Goal: Task Accomplishment & Management: Use online tool/utility

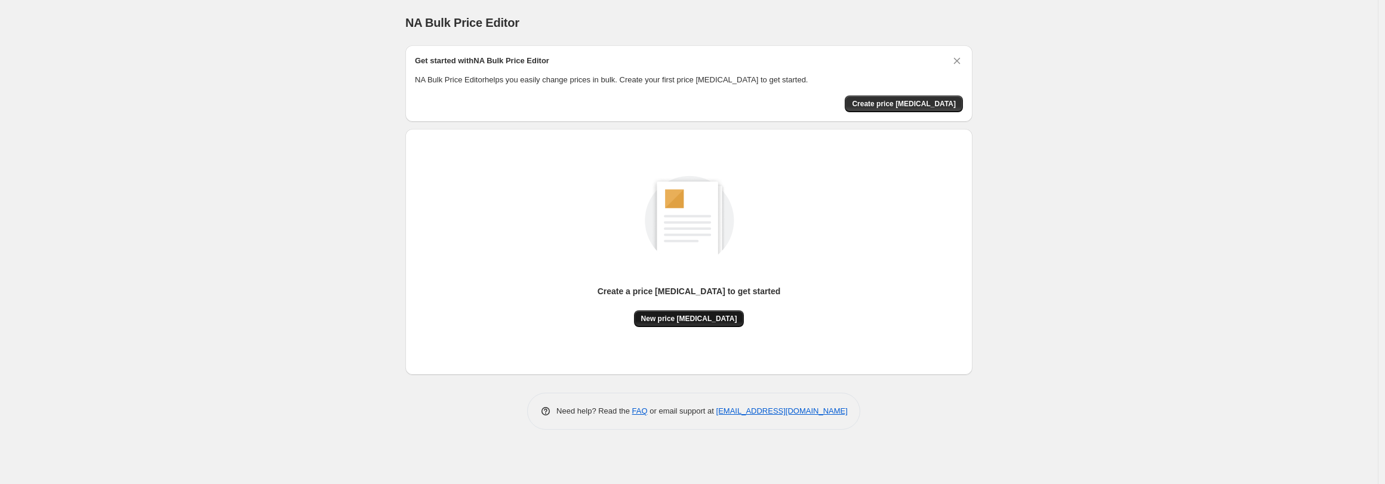
click at [674, 320] on span "New price [MEDICAL_DATA]" at bounding box center [689, 319] width 96 height 10
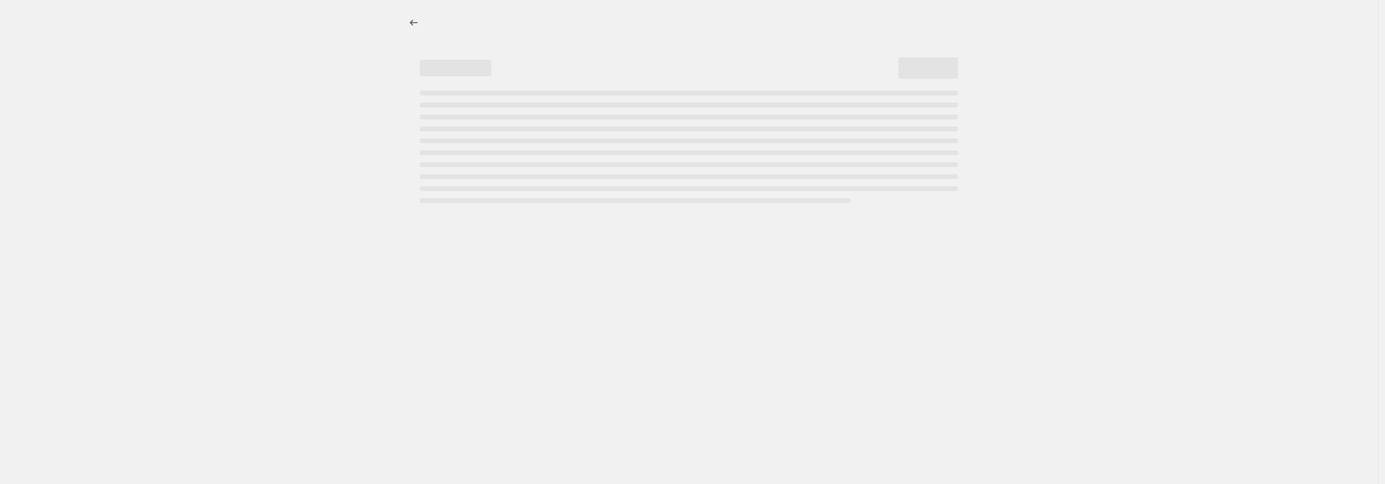
select select "percentage"
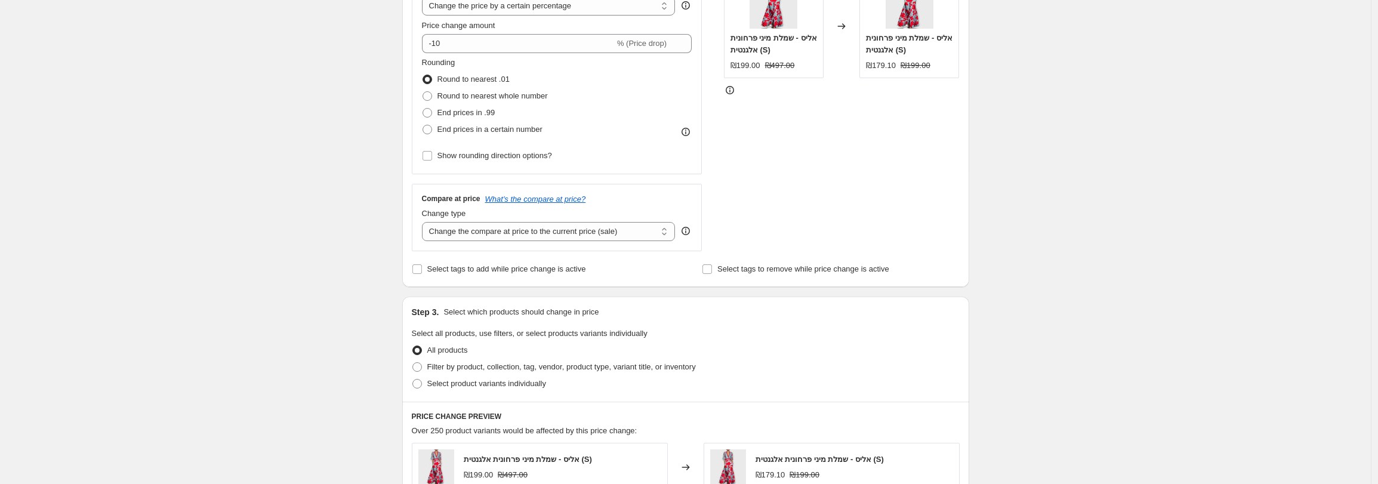
scroll to position [286, 0]
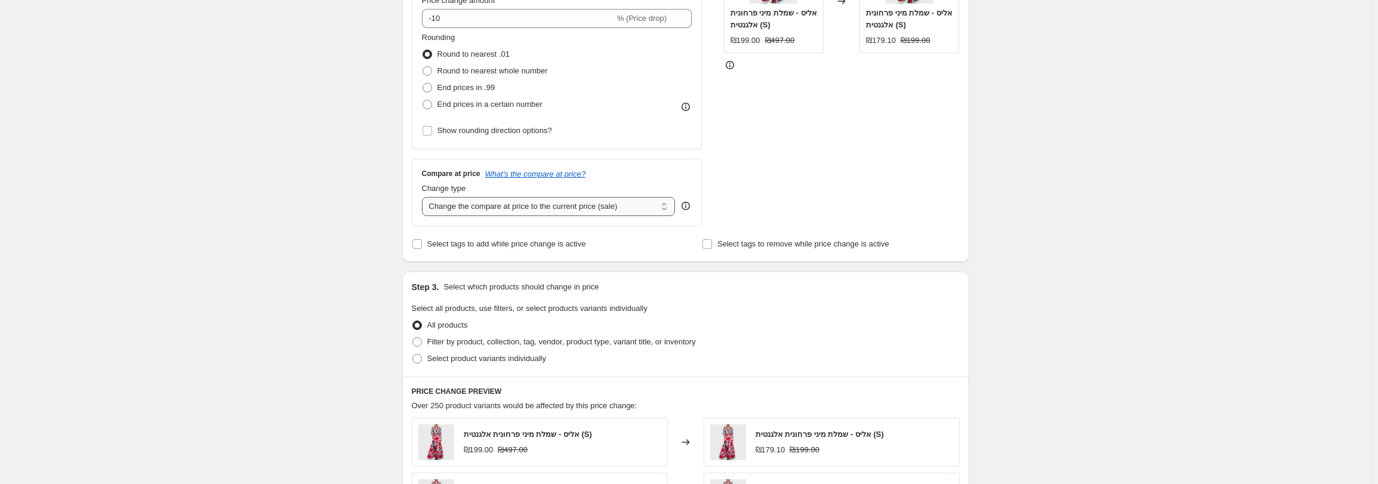
click at [480, 214] on select "Change the compare at price to the current price (sale) Change the compare at p…" at bounding box center [549, 206] width 254 height 19
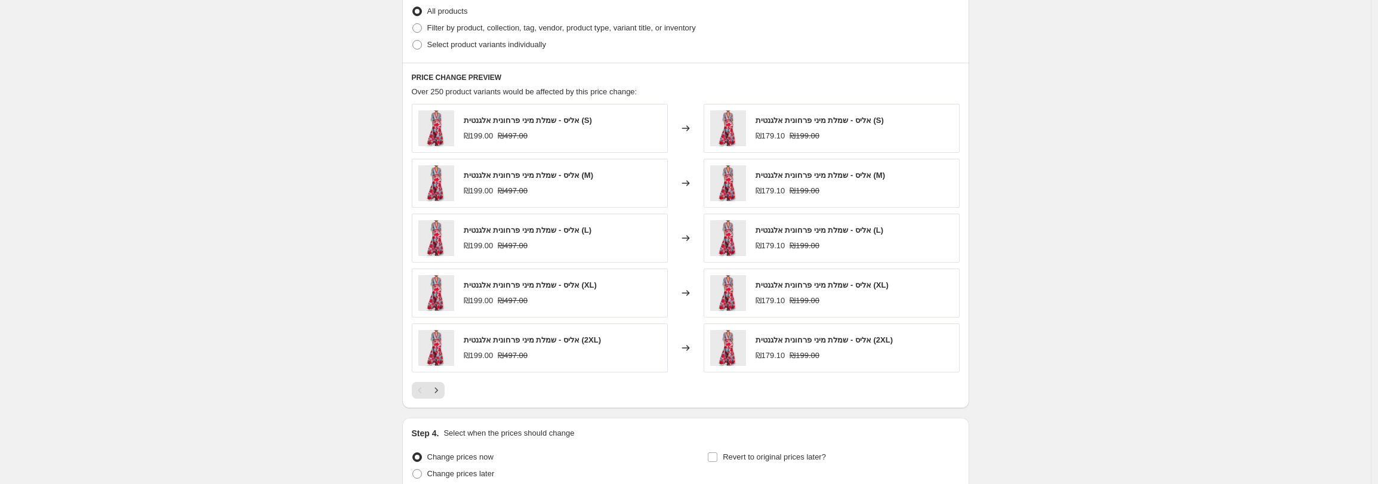
scroll to position [642, 0]
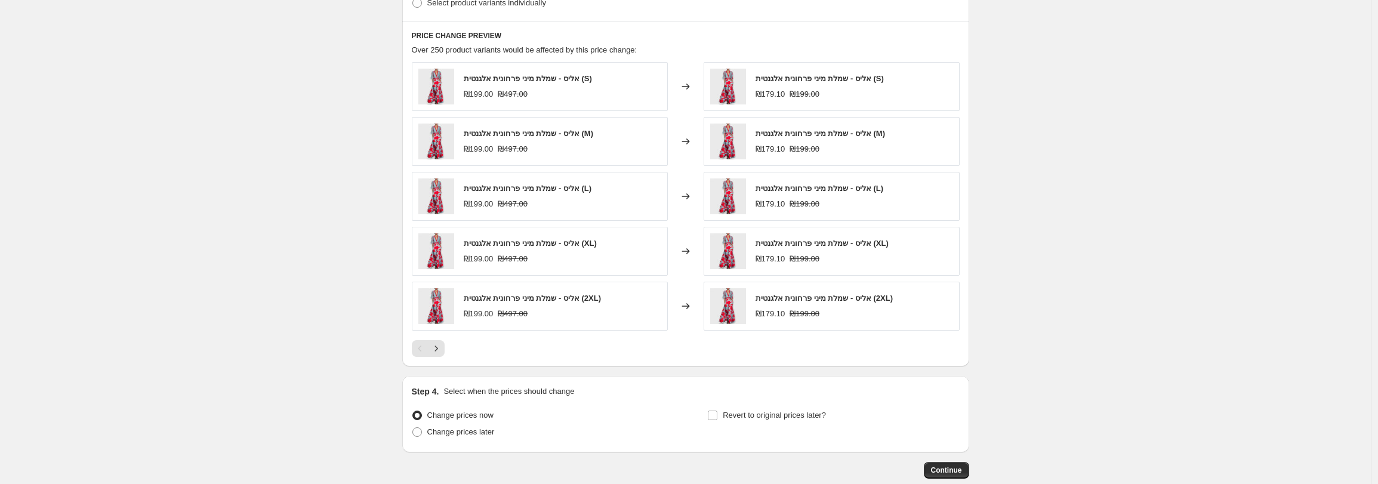
click at [444, 359] on div "PRICE CHANGE PREVIEW Over 250 product variants would be affected by this price …" at bounding box center [685, 194] width 567 height 346
click at [442, 353] on icon "Next" at bounding box center [436, 349] width 12 height 12
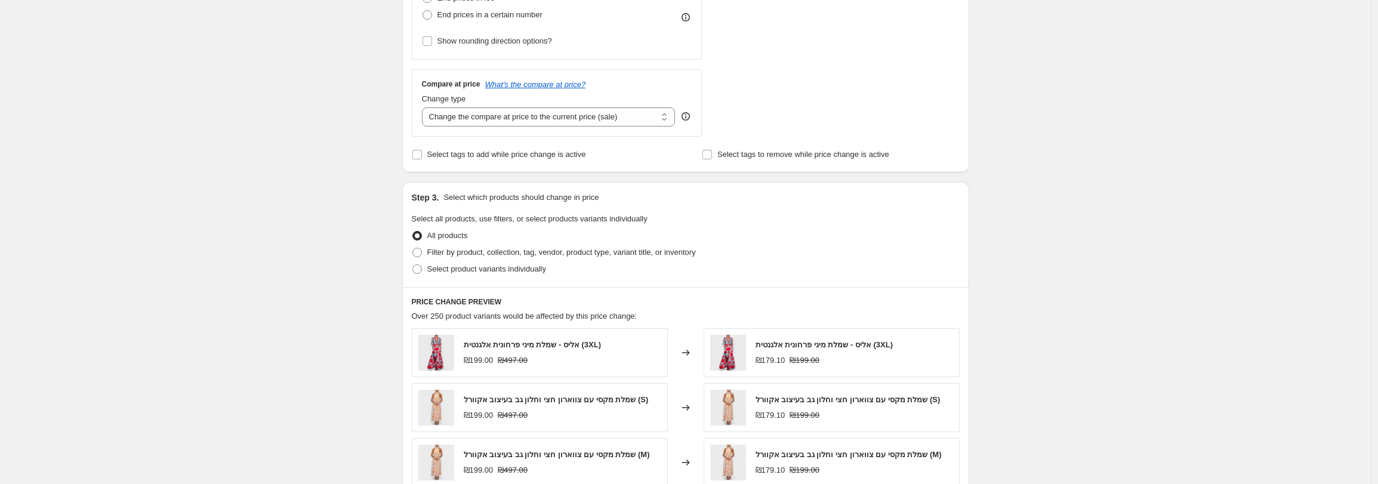
scroll to position [247, 0]
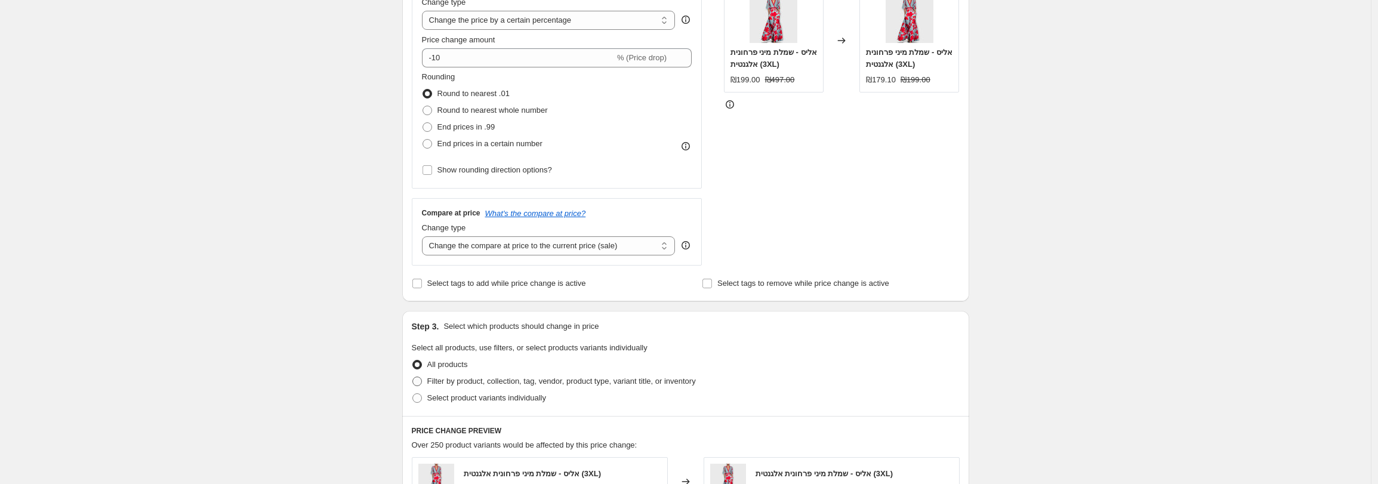
click at [484, 381] on span "Filter by product, collection, tag, vendor, product type, variant title, or inv…" at bounding box center [561, 381] width 269 height 9
click at [413, 377] on input "Filter by product, collection, tag, vendor, product type, variant title, or inv…" at bounding box center [413, 377] width 1 height 1
radio input "true"
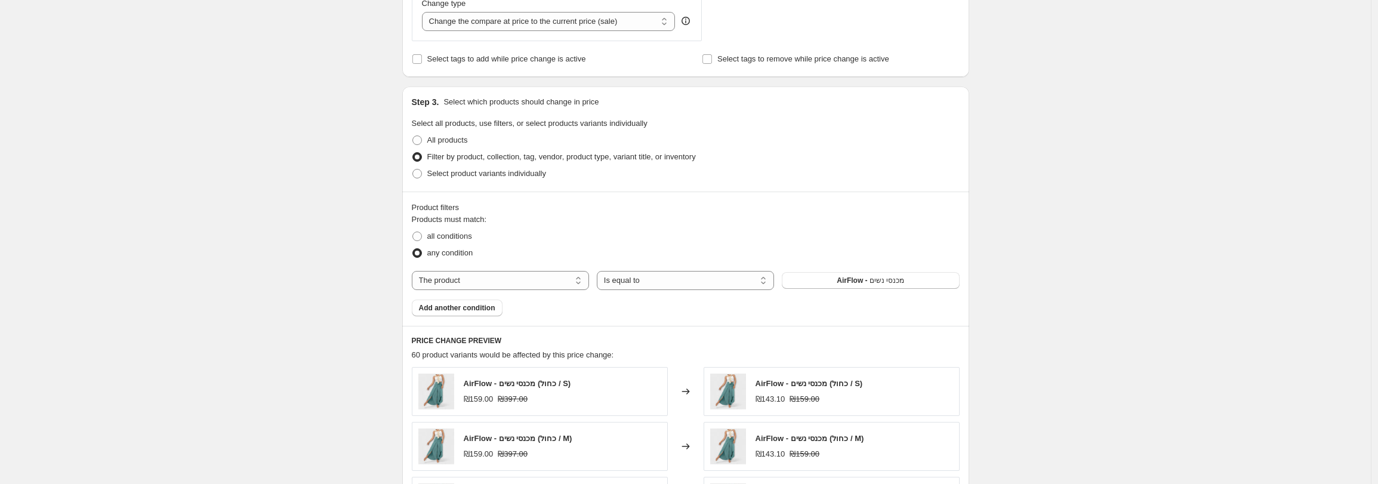
scroll to position [472, 0]
click at [495, 282] on select "The product The product's collection The product's tag The product's vendor The…" at bounding box center [500, 279] width 177 height 19
select select "collection"
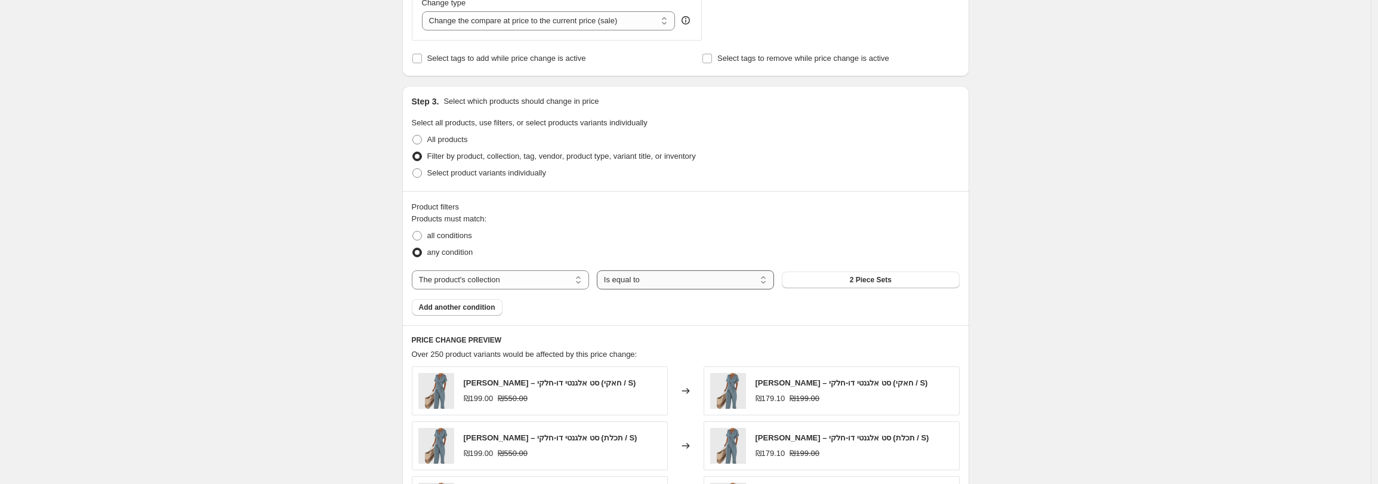
click at [639, 284] on select "Is equal to Is not equal to" at bounding box center [685, 279] width 177 height 19
click at [880, 286] on button "2 Piece Sets" at bounding box center [870, 280] width 177 height 17
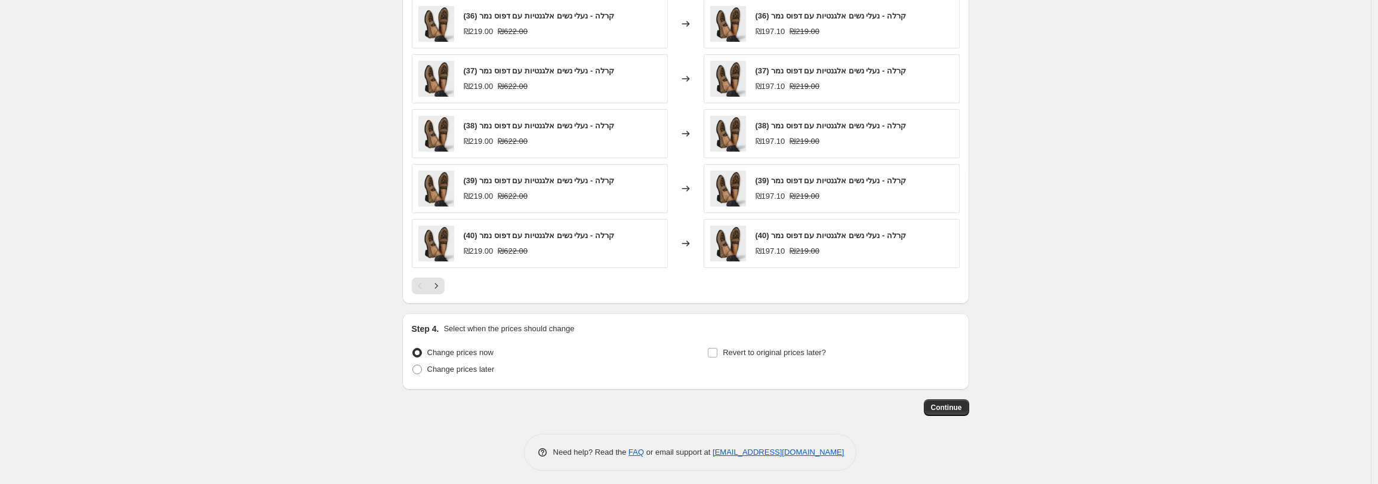
scroll to position [841, 0]
click at [441, 287] on icon "Next" at bounding box center [436, 284] width 12 height 12
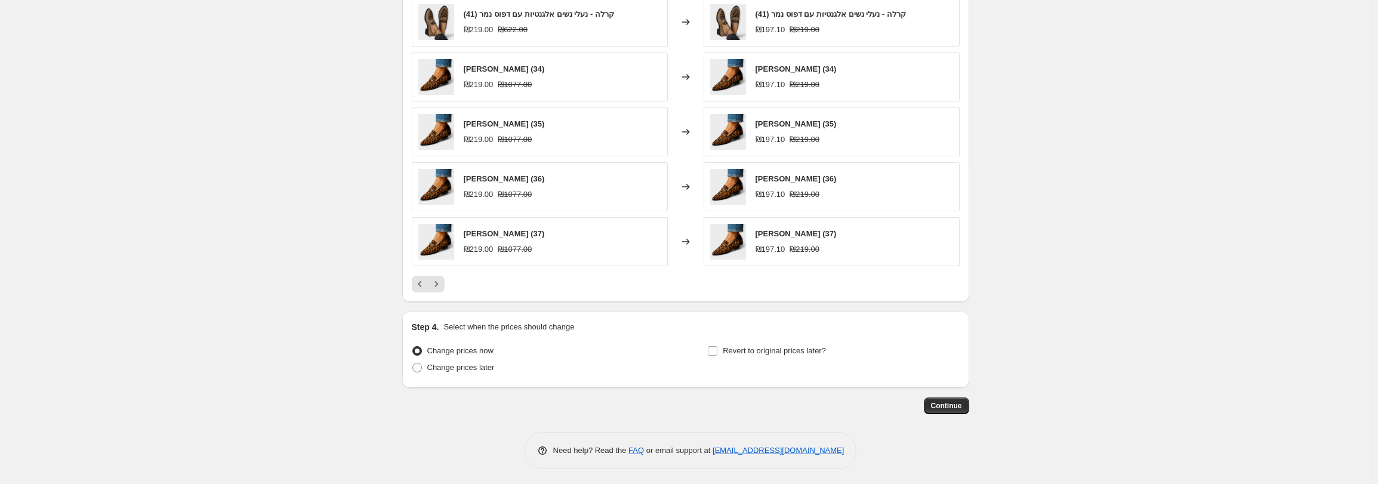
click at [421, 291] on button "Previous" at bounding box center [420, 284] width 17 height 17
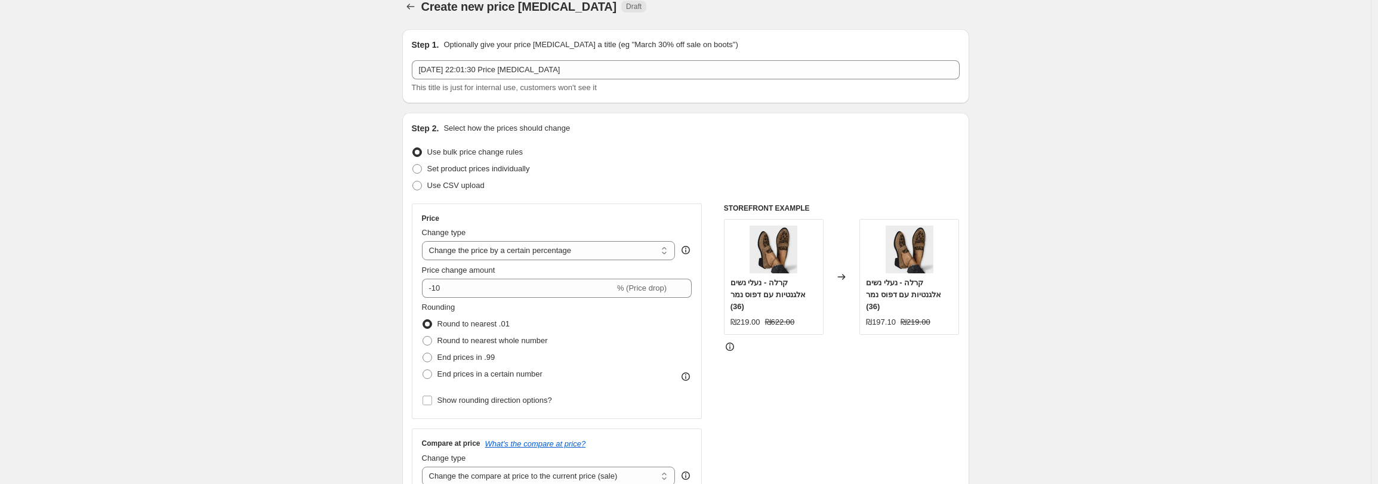
scroll to position [21, 0]
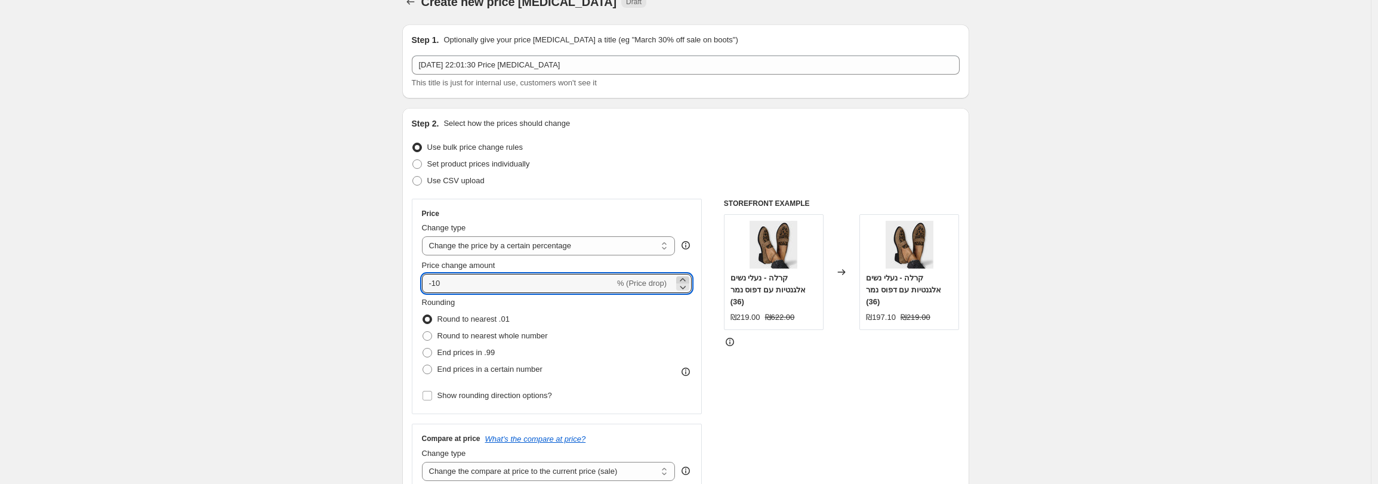
click at [681, 278] on icon at bounding box center [683, 280] width 12 height 12
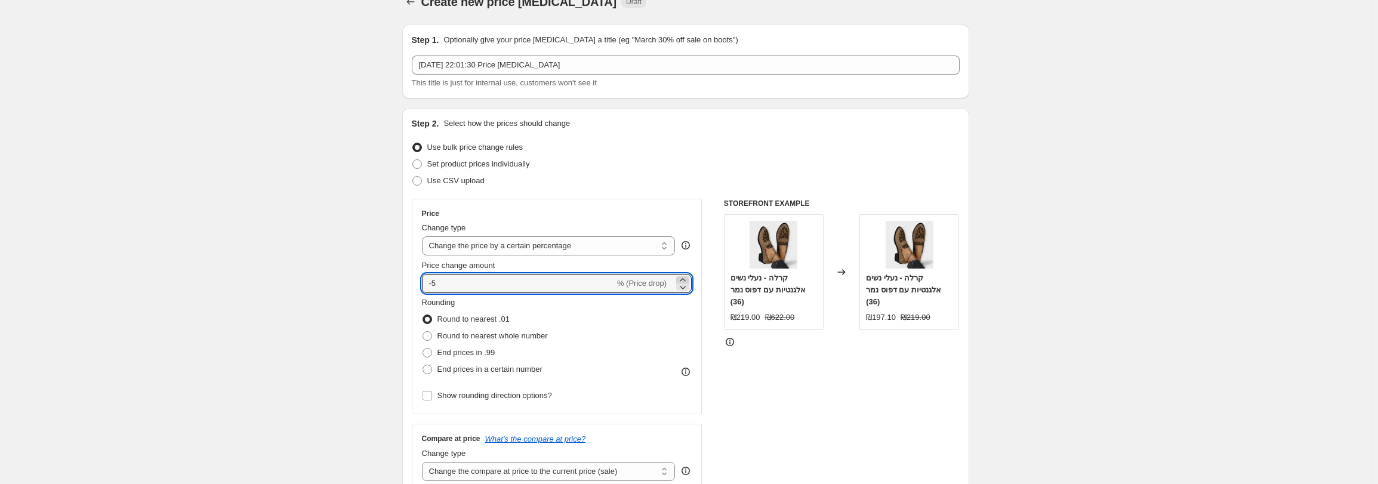
click at [681, 278] on icon at bounding box center [683, 280] width 12 height 12
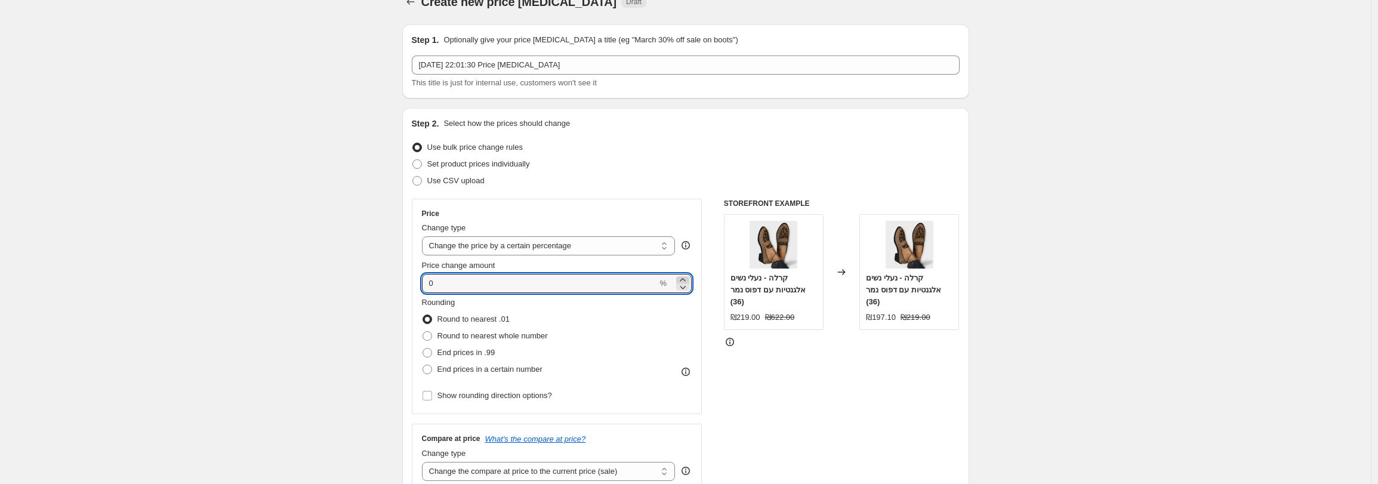
click at [681, 278] on icon at bounding box center [683, 280] width 12 height 12
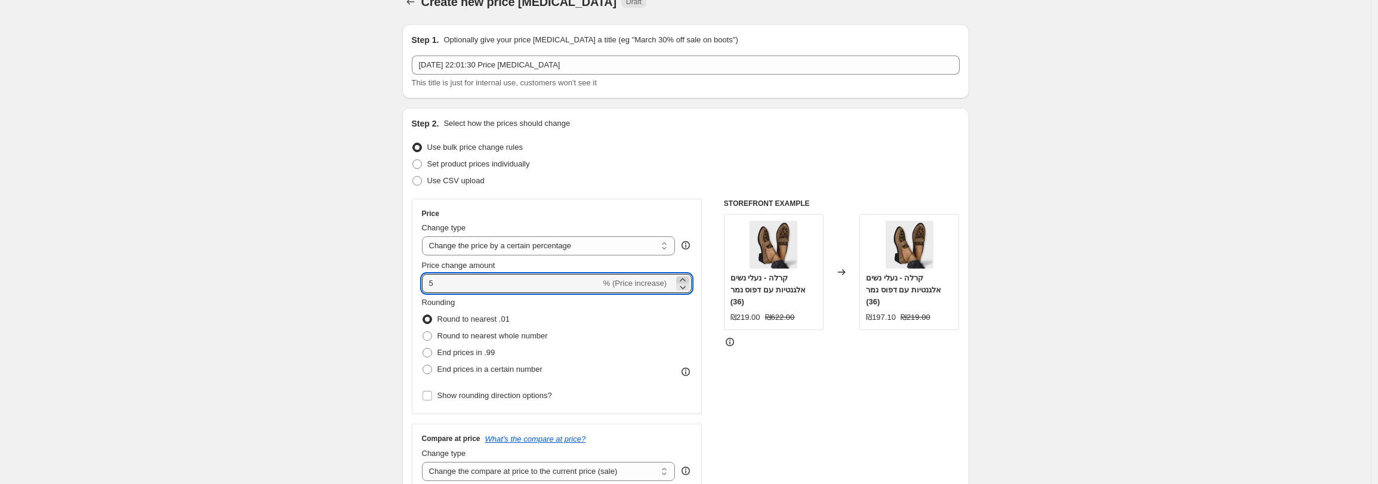
click at [681, 278] on icon at bounding box center [683, 280] width 12 height 12
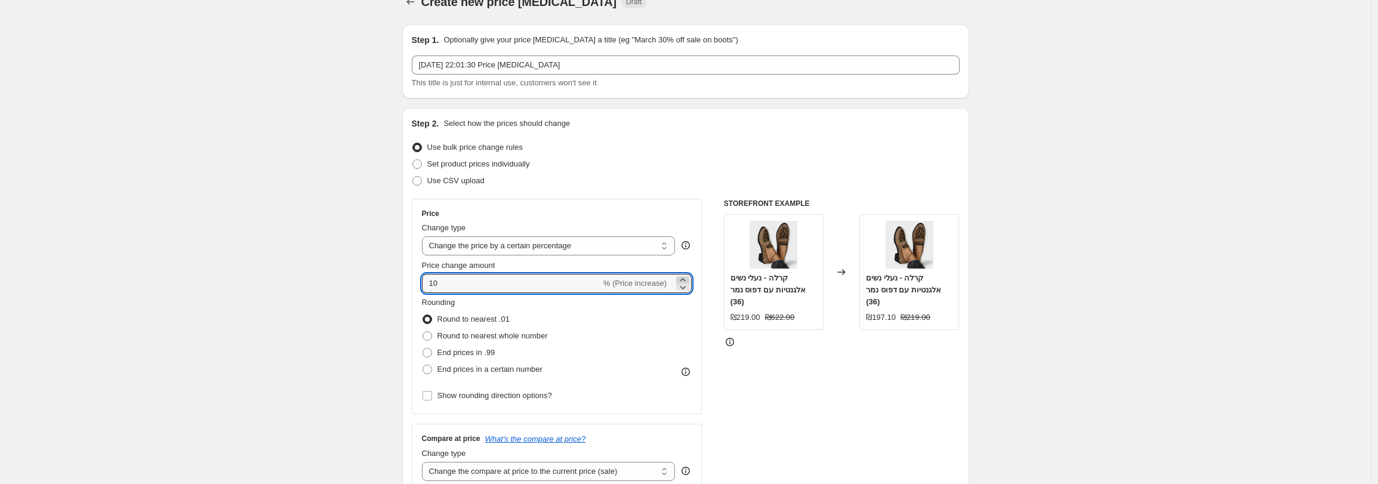
click at [681, 278] on icon at bounding box center [683, 280] width 12 height 12
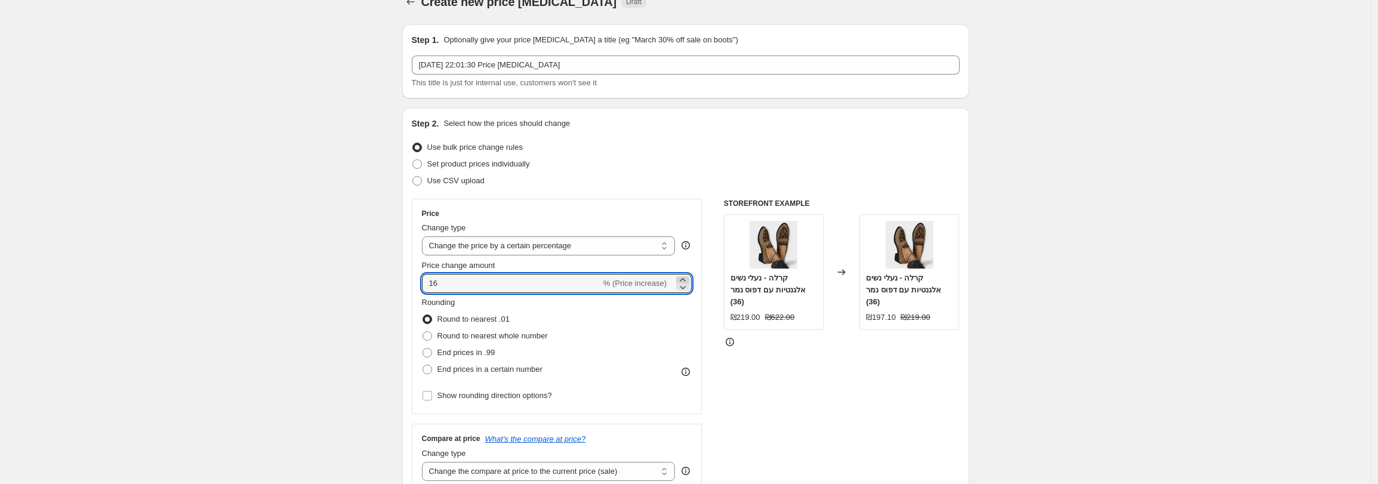
click at [681, 278] on icon at bounding box center [683, 280] width 12 height 12
type input "17"
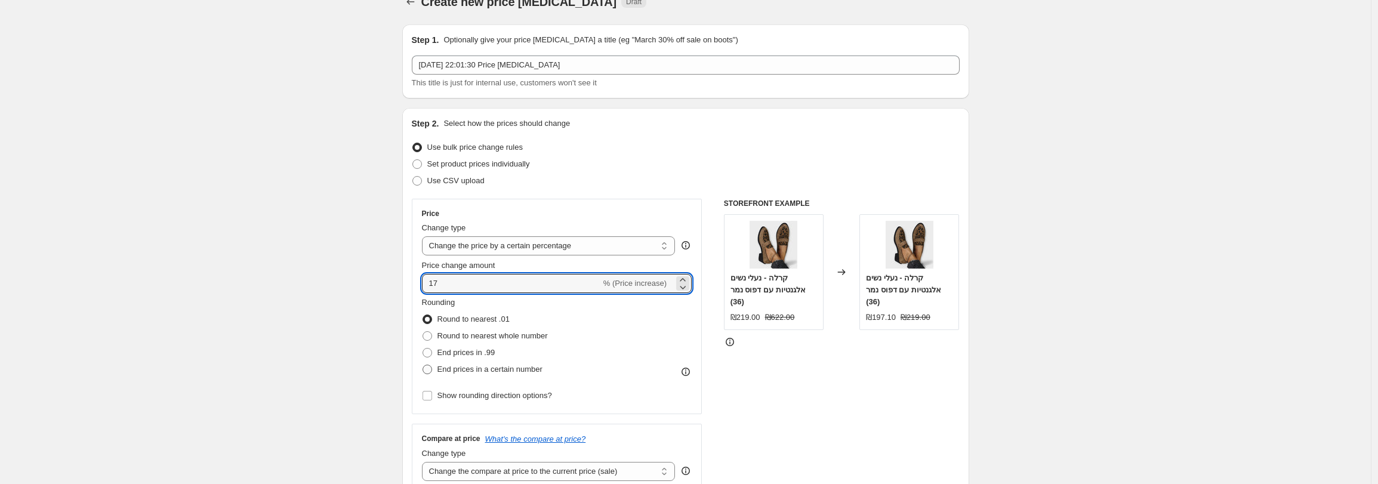
click at [536, 370] on span "End prices in a certain number" at bounding box center [490, 369] width 105 height 9
click at [423, 365] on input "End prices in a certain number" at bounding box center [423, 365] width 1 height 1
radio input "true"
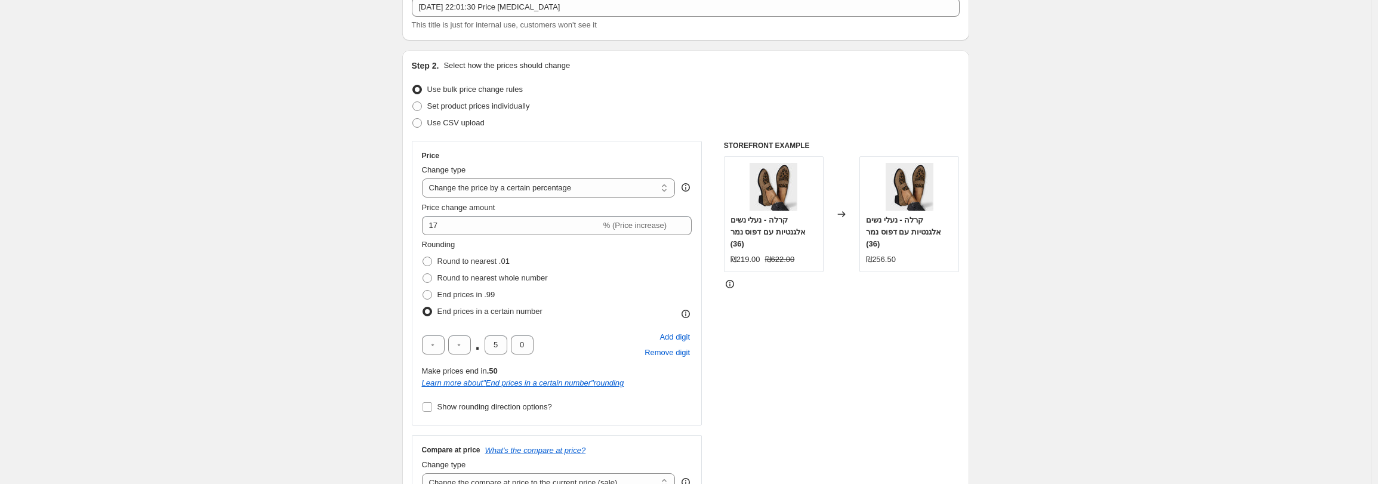
scroll to position [85, 0]
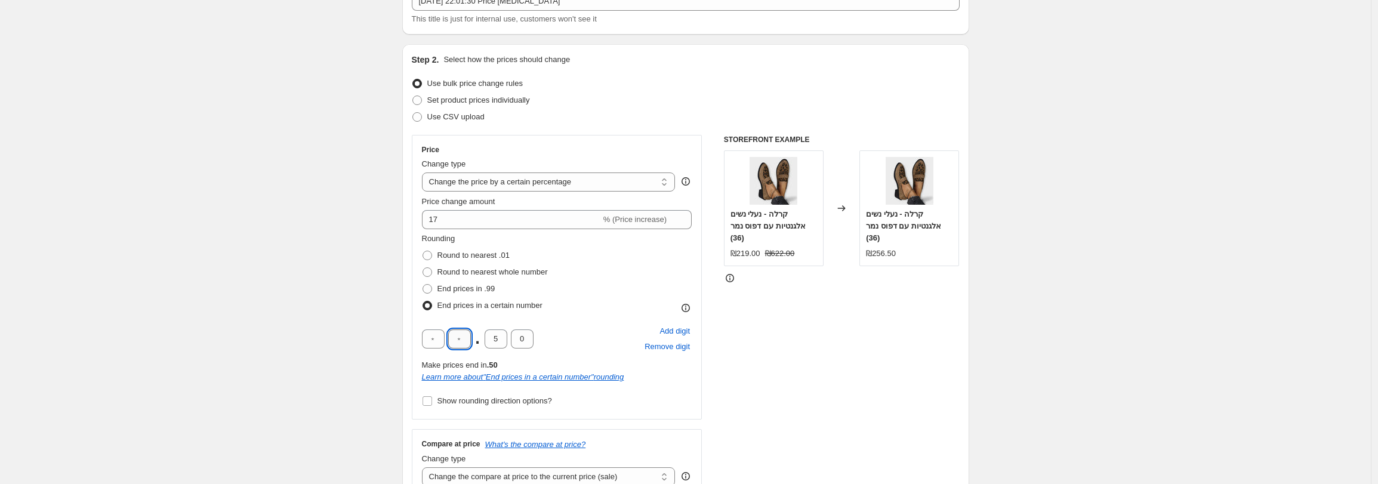
click at [461, 345] on input "text" at bounding box center [459, 339] width 23 height 19
type input "9"
type input "0"
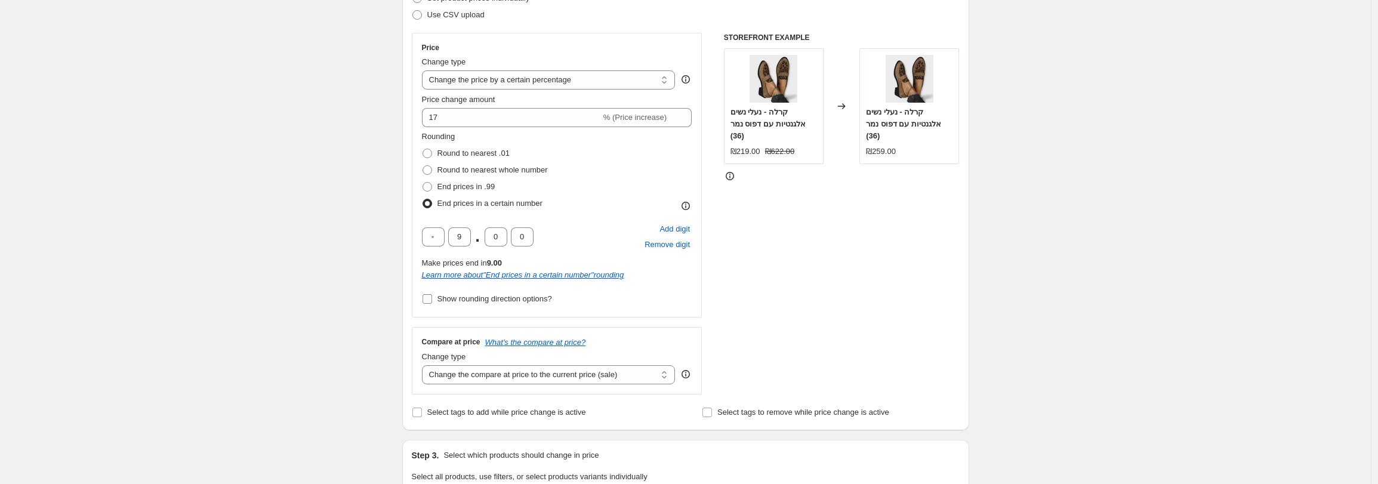
scroll to position [187, 0]
click at [480, 379] on select "Change the compare at price to the current price (sale) Change the compare at p…" at bounding box center [549, 374] width 254 height 19
select select "by"
click at [425, 365] on select "Change the compare at price to the current price (sale) Change the compare at p…" at bounding box center [549, 374] width 254 height 19
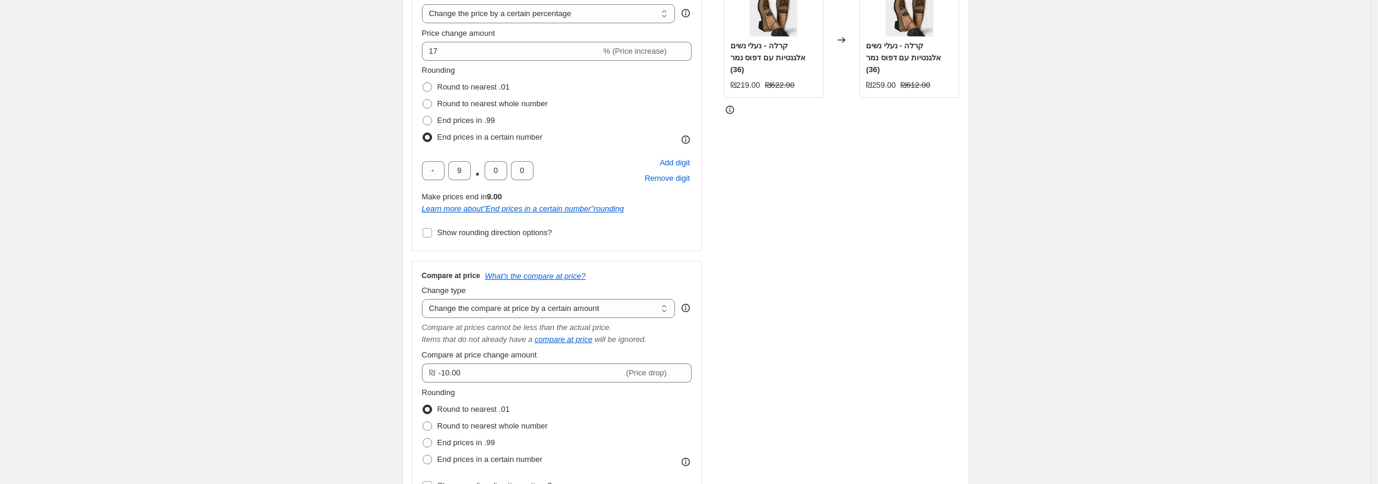
scroll to position [263, 0]
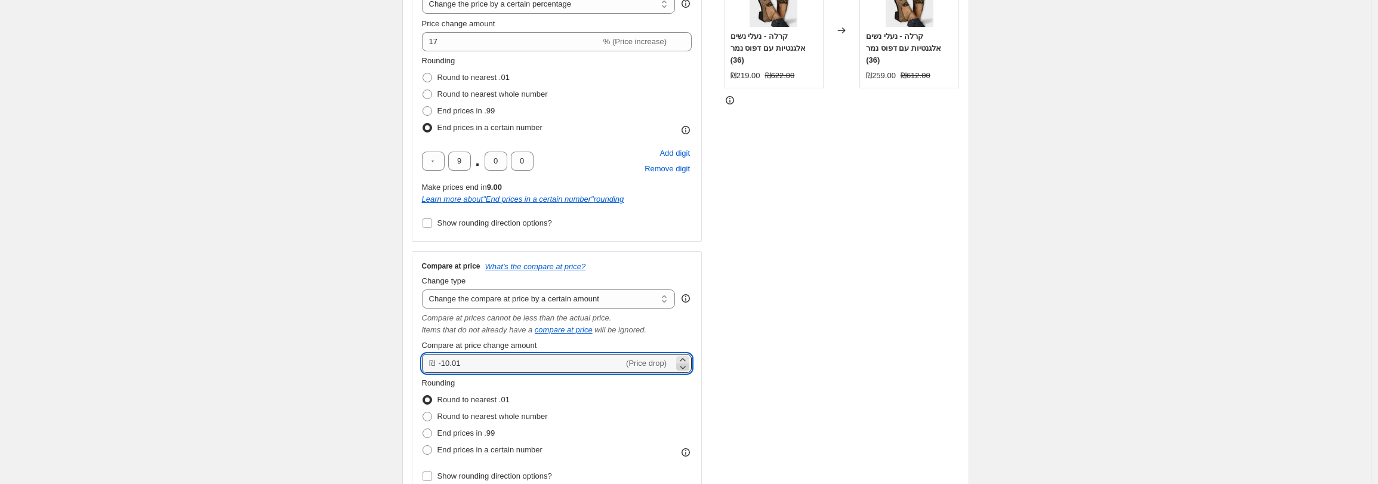
click at [685, 361] on icon at bounding box center [683, 367] width 12 height 12
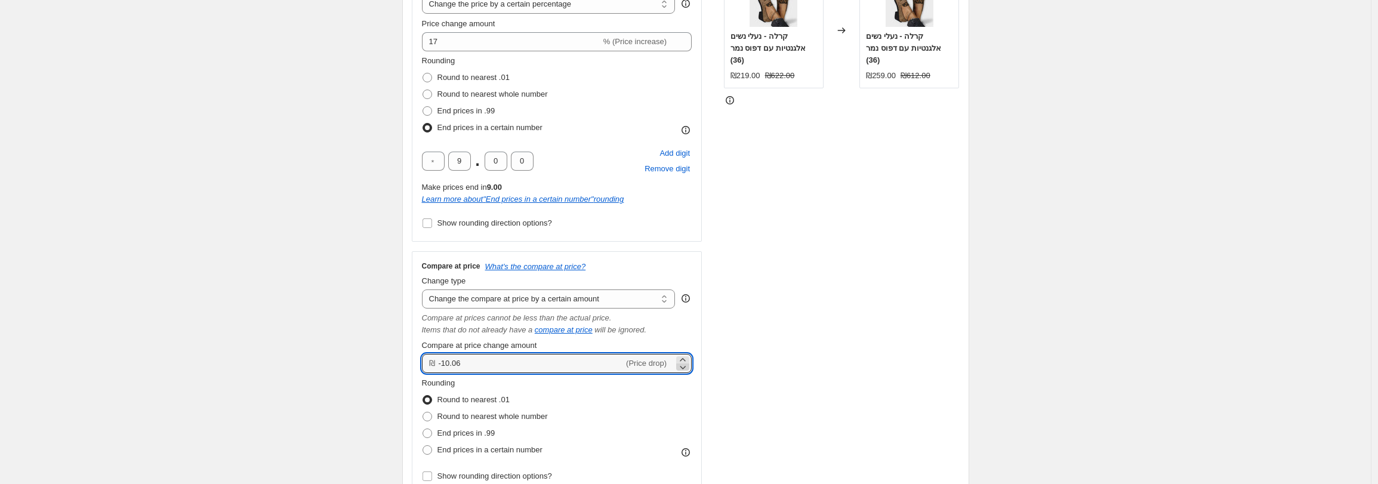
click at [685, 361] on div at bounding box center [682, 363] width 13 height 14
click at [685, 361] on icon at bounding box center [683, 360] width 12 height 12
type input "-10.04"
click at [515, 356] on input "-10.04" at bounding box center [532, 363] width 186 height 19
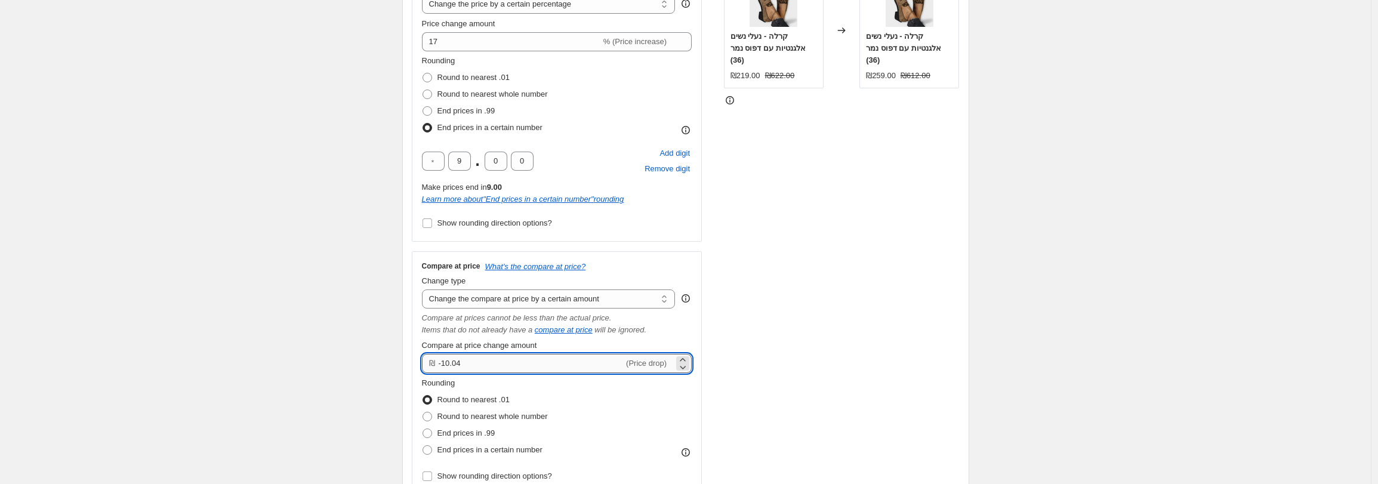
click at [515, 356] on input "-10.04" at bounding box center [532, 363] width 186 height 19
type input "40.00"
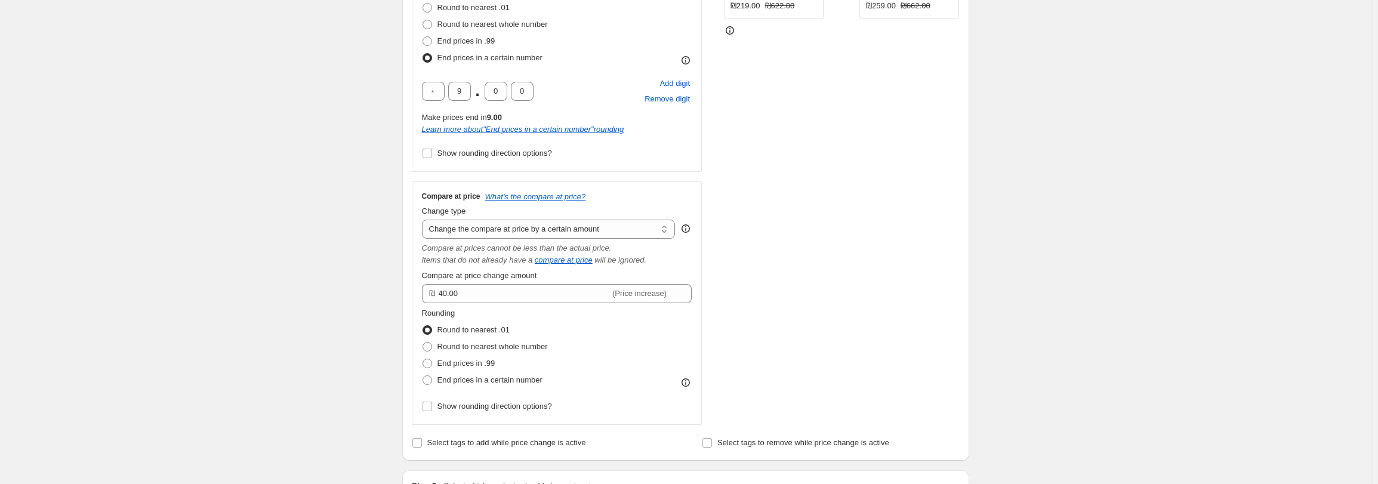
scroll to position [354, 0]
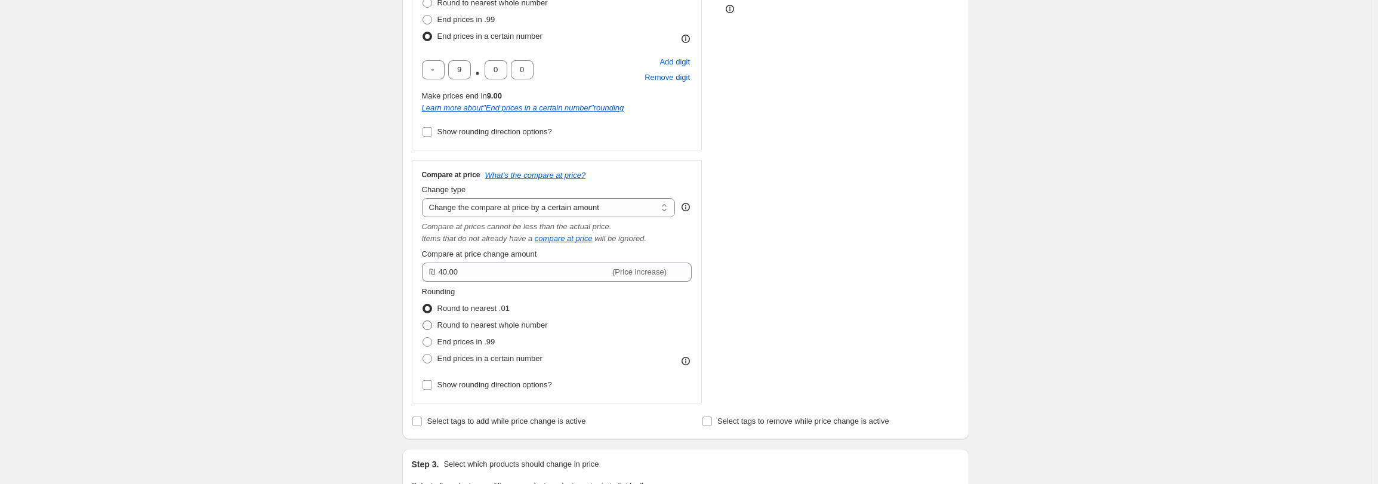
click at [467, 331] on span "Round to nearest whole number" at bounding box center [493, 325] width 110 height 12
click at [423, 321] on input "Round to nearest whole number" at bounding box center [423, 321] width 1 height 1
radio input "true"
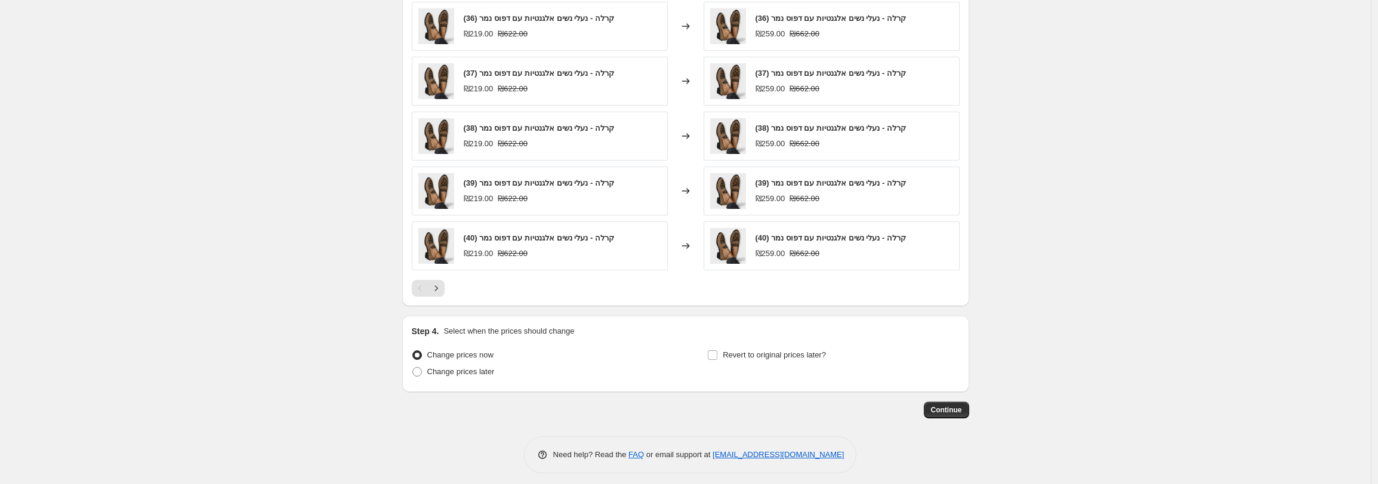
scroll to position [1089, 0]
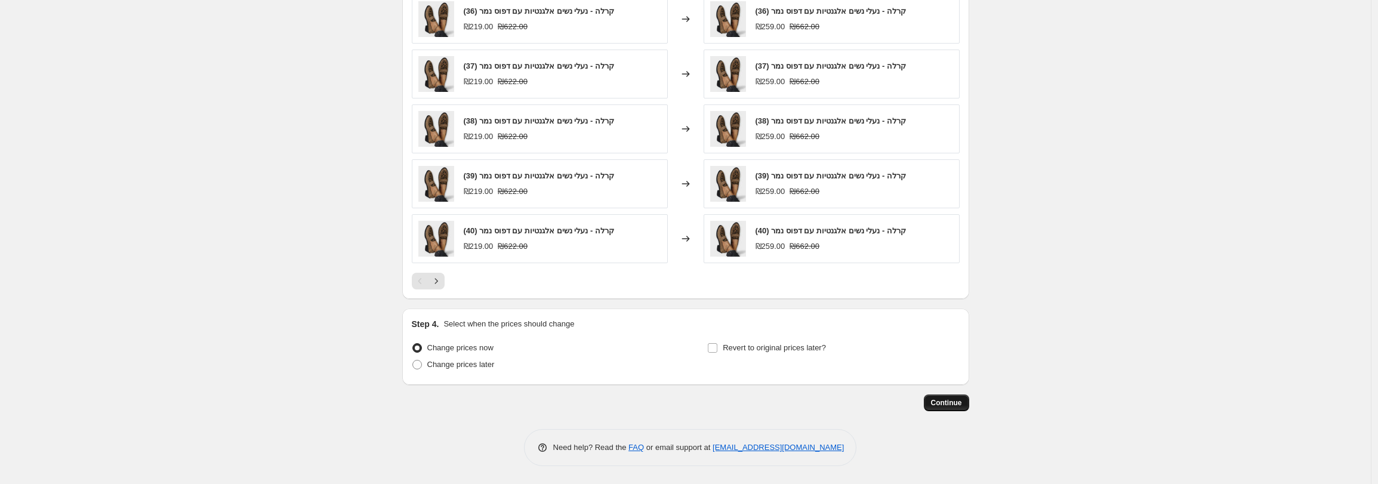
click at [961, 404] on span "Continue" at bounding box center [946, 403] width 31 height 10
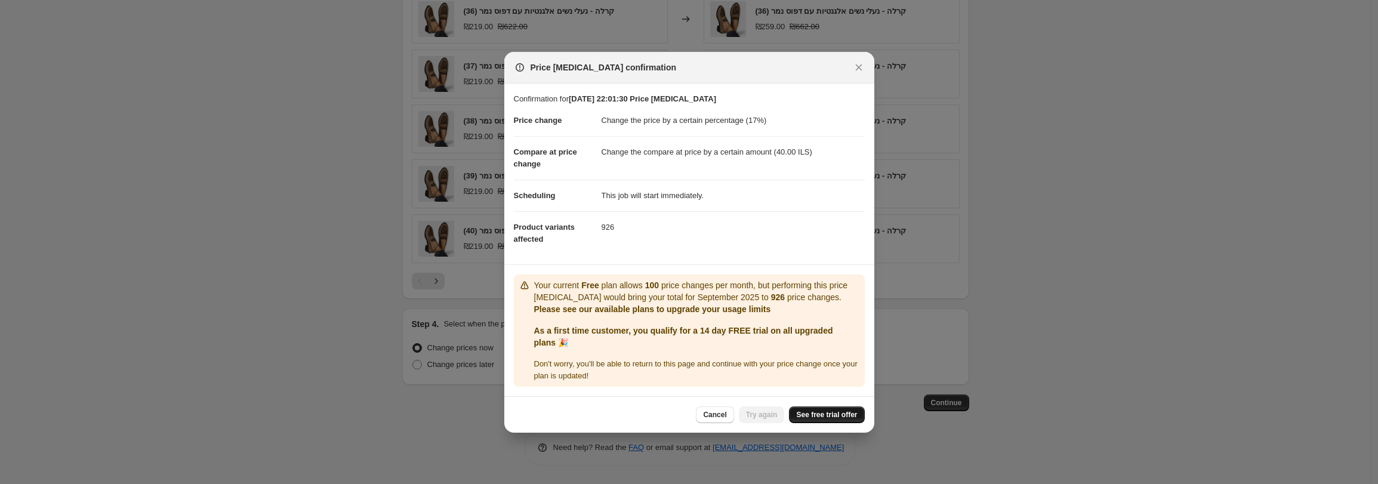
click at [848, 416] on span "See free trial offer" at bounding box center [826, 415] width 61 height 10
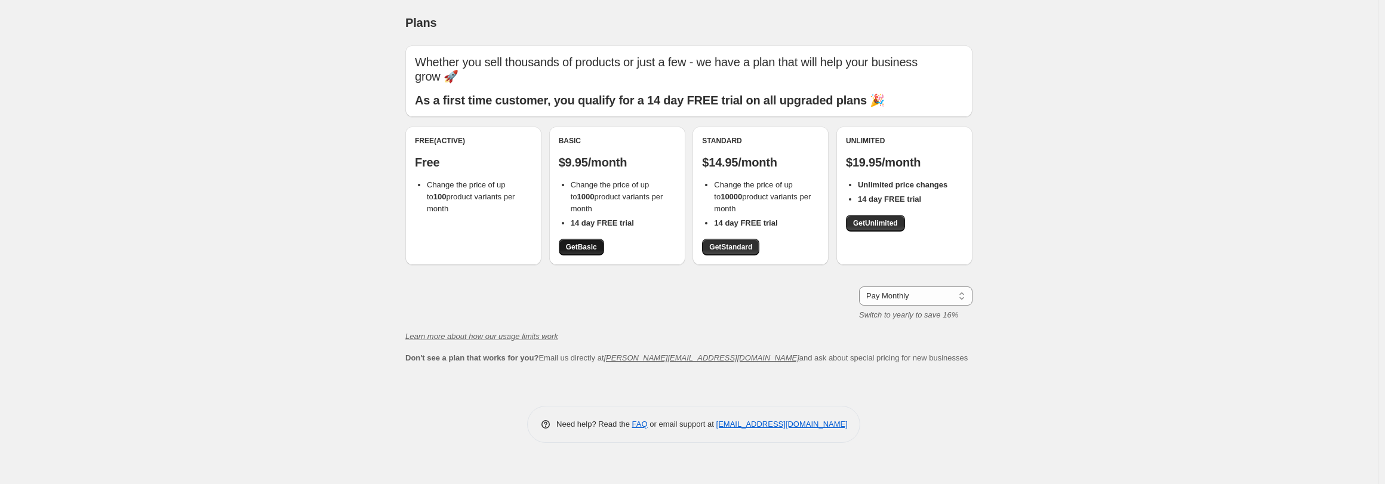
click at [596, 242] on span "Get Basic" at bounding box center [581, 247] width 31 height 10
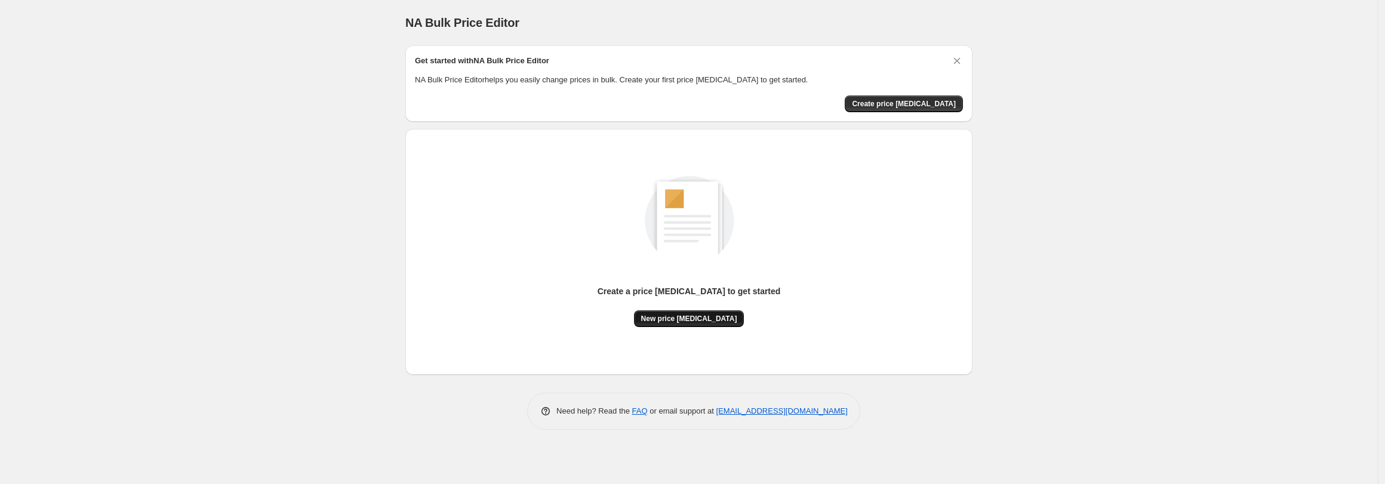
click at [685, 317] on span "New price [MEDICAL_DATA]" at bounding box center [689, 319] width 96 height 10
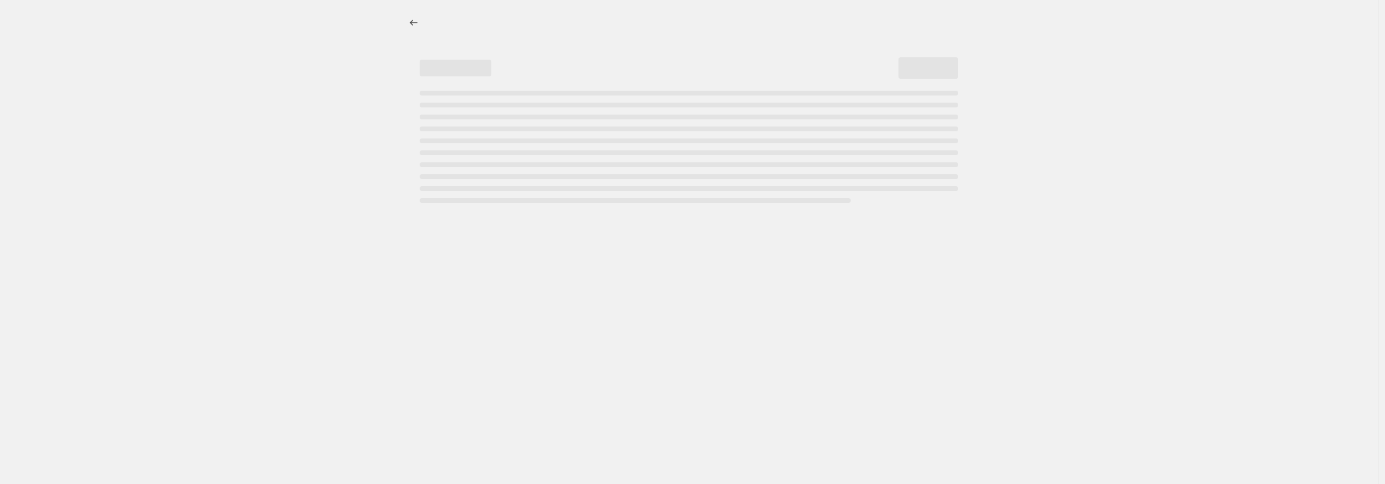
select select "percentage"
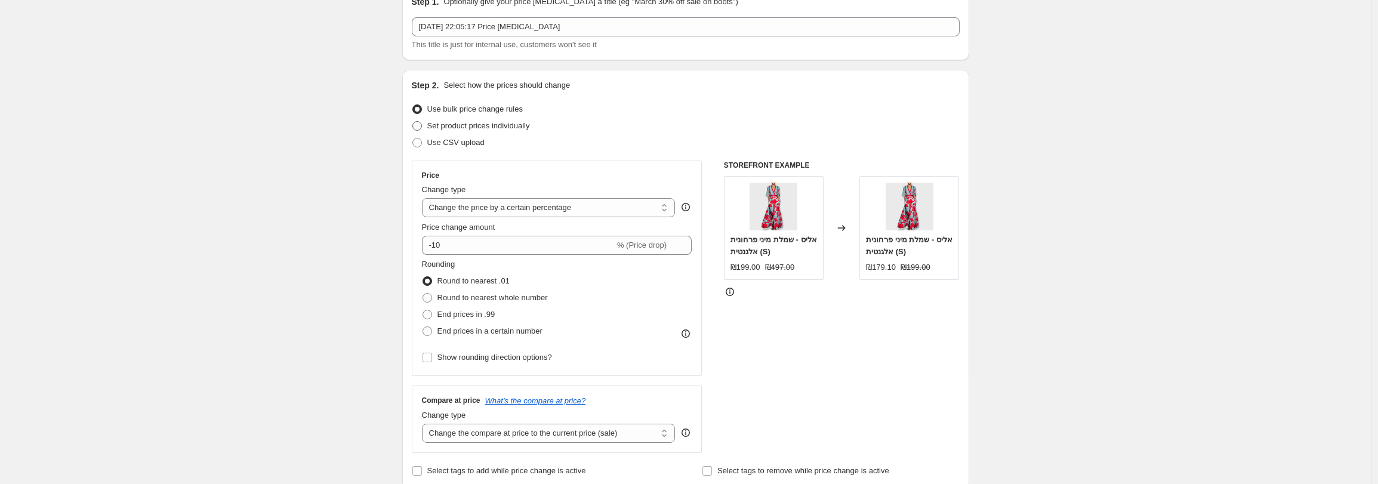
scroll to position [119, 0]
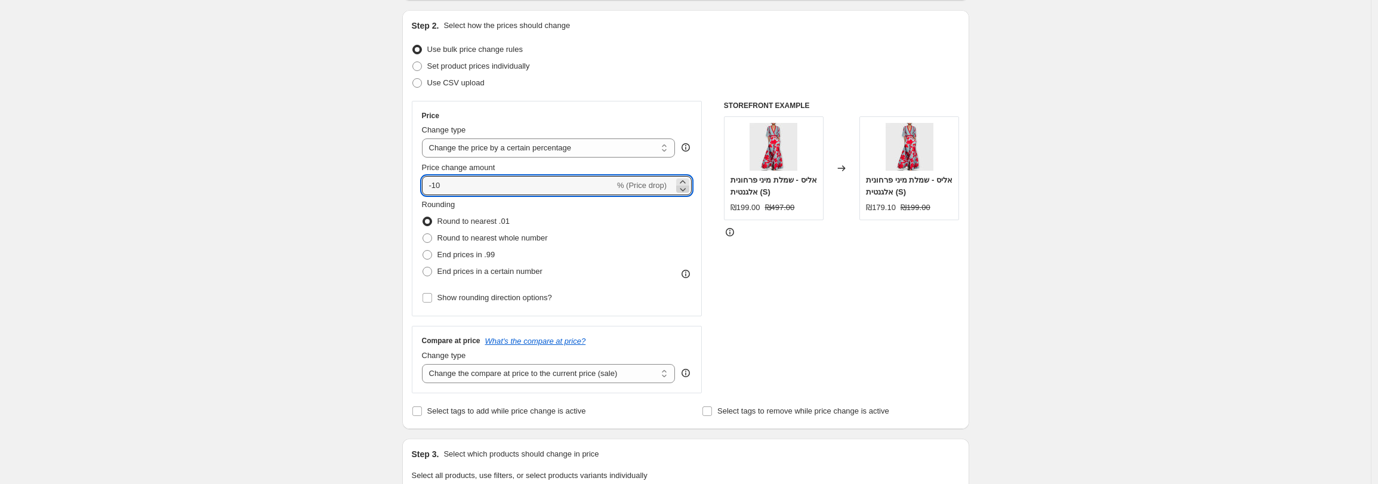
click at [684, 183] on icon at bounding box center [683, 189] width 12 height 12
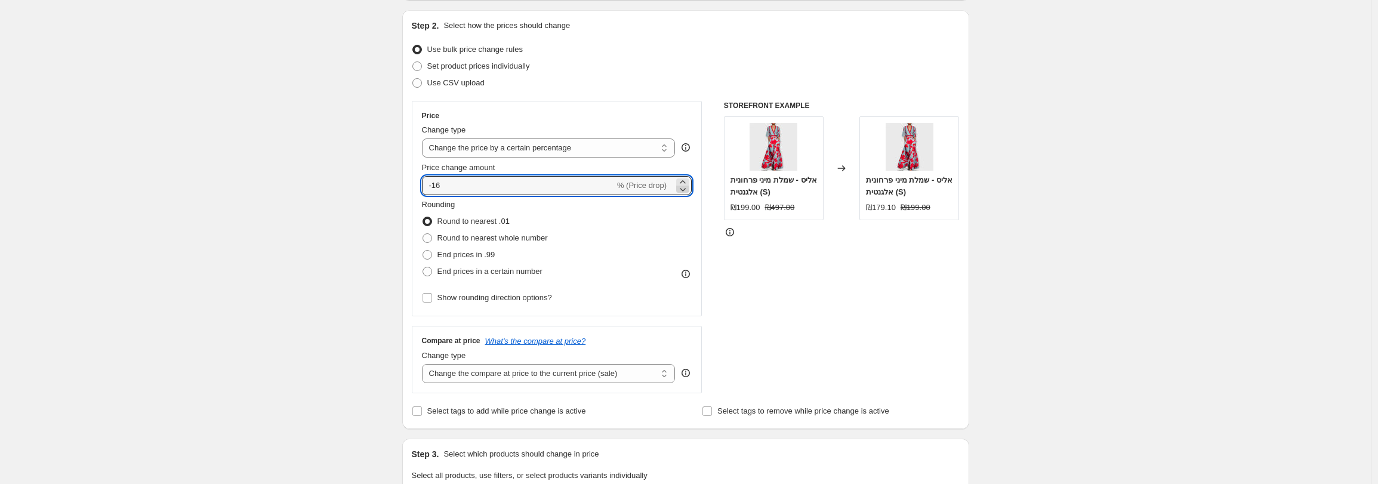
click at [684, 183] on icon at bounding box center [683, 189] width 12 height 12
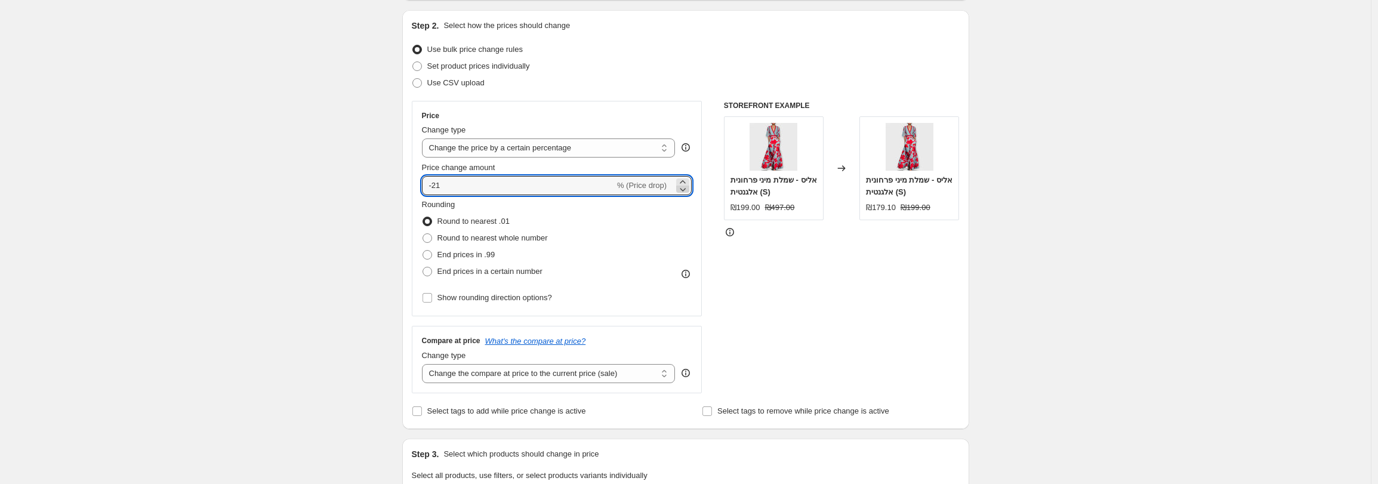
click at [684, 183] on icon at bounding box center [683, 189] width 12 height 12
click at [684, 192] on icon at bounding box center [683, 189] width 12 height 12
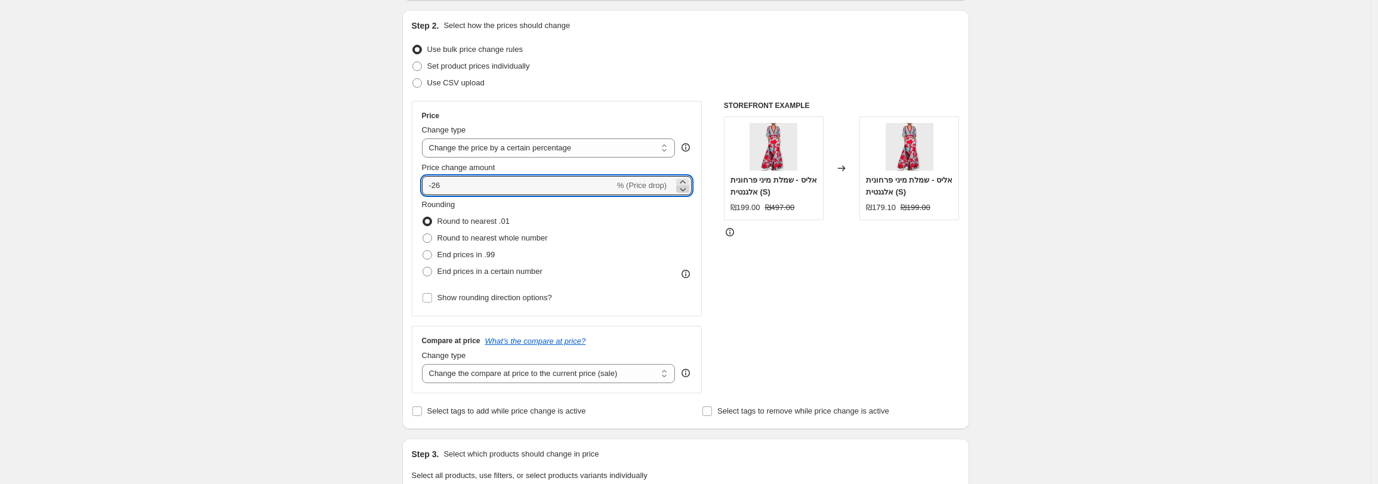
click at [684, 192] on icon at bounding box center [683, 189] width 12 height 12
type input "-27"
click at [568, 183] on input "-27" at bounding box center [518, 185] width 193 height 19
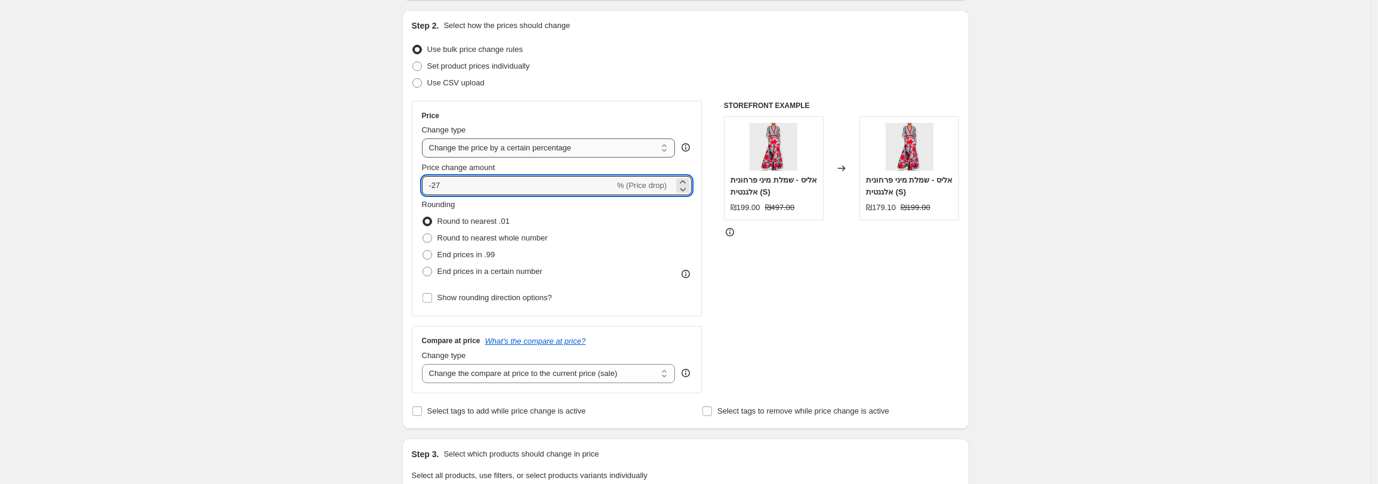
click at [564, 150] on select "Change the price to a certain amount Change the price by a certain amount Chang…" at bounding box center [549, 148] width 254 height 19
select select "by"
click at [425, 139] on select "Change the price to a certain amount Change the price by a certain amount Chang…" at bounding box center [549, 148] width 254 height 19
type input "-10.00"
click at [562, 183] on input "-10.00" at bounding box center [532, 185] width 186 height 19
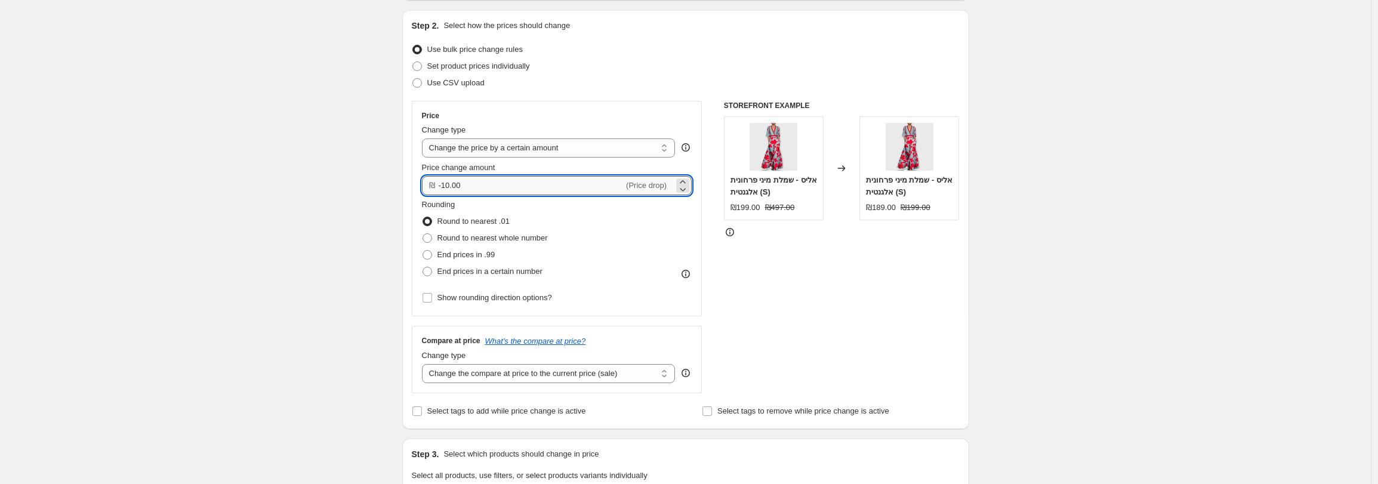
click at [562, 183] on input "-10.00" at bounding box center [532, 185] width 186 height 19
type input "40.00"
click at [374, 137] on div "Create new price change job. This page is ready Create new price change job Dra…" at bounding box center [685, 477] width 1371 height 1193
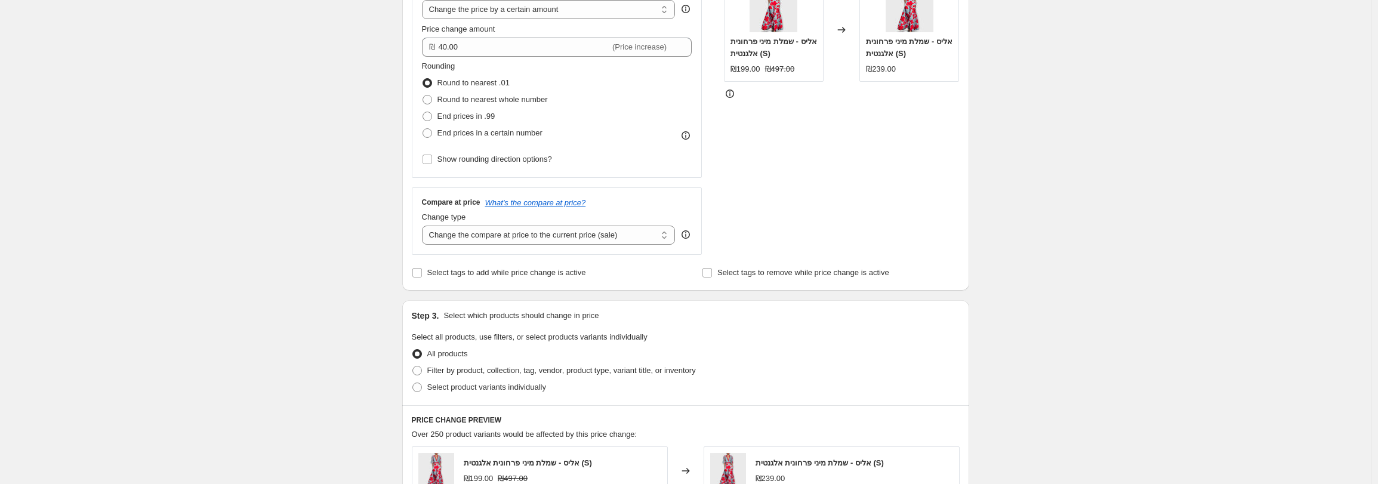
scroll to position [241, 0]
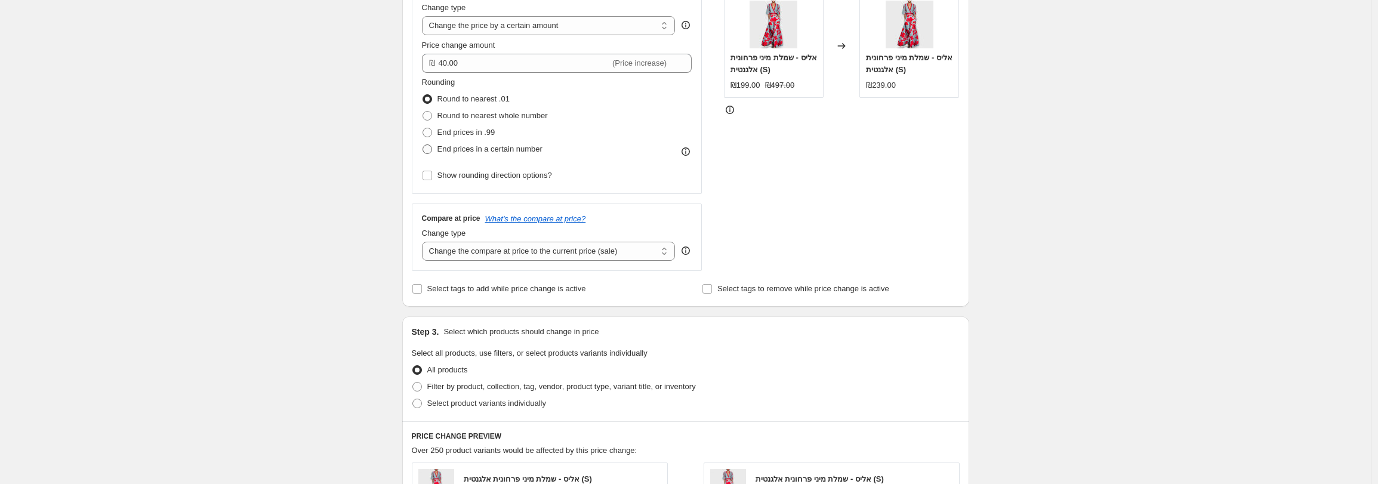
click at [447, 146] on span "End prices in a certain number" at bounding box center [490, 148] width 105 height 9
click at [423, 145] on input "End prices in a certain number" at bounding box center [423, 144] width 1 height 1
radio input "true"
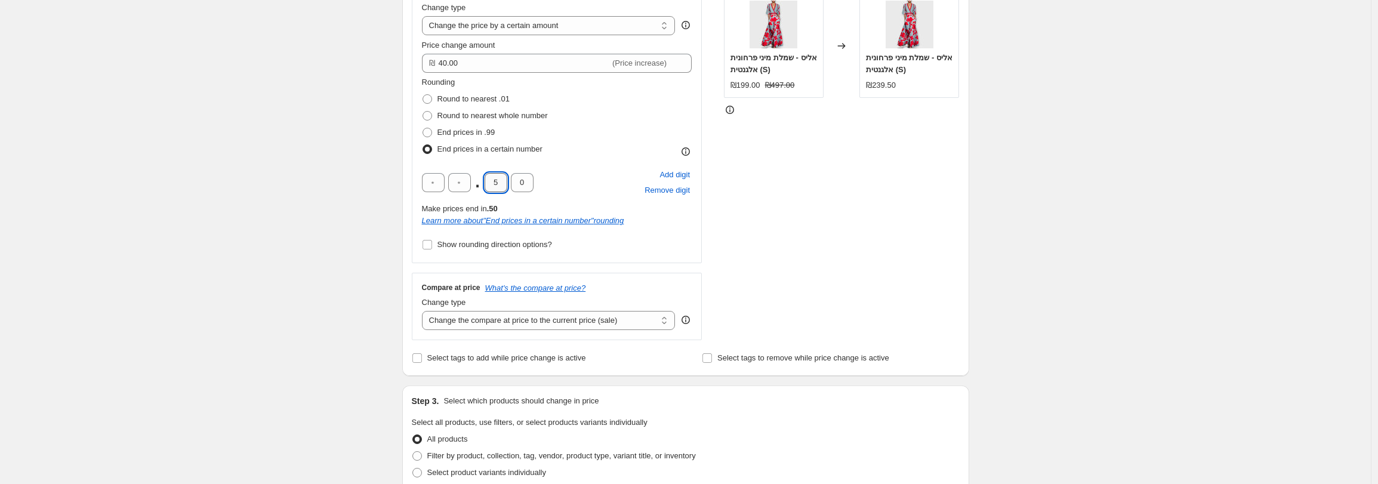
click at [507, 184] on input "5" at bounding box center [496, 182] width 23 height 19
type input "0"
click at [471, 183] on input "text" at bounding box center [459, 182] width 23 height 19
type input "9"
click at [327, 133] on div "Create new price change job. This page is ready Create new price change job Dra…" at bounding box center [685, 390] width 1371 height 1263
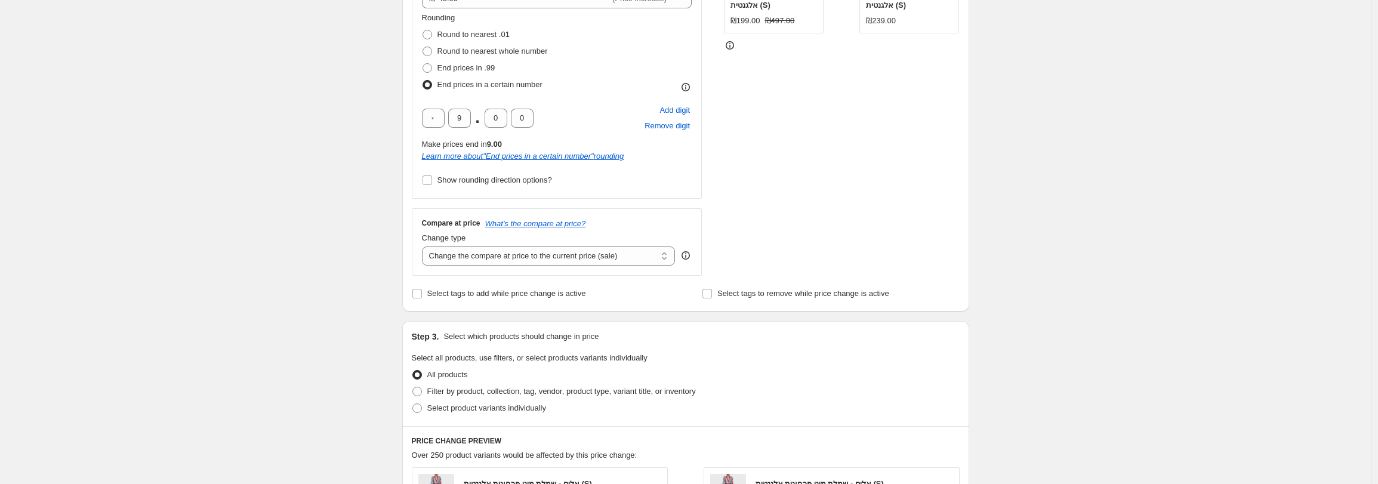
scroll to position [362, 0]
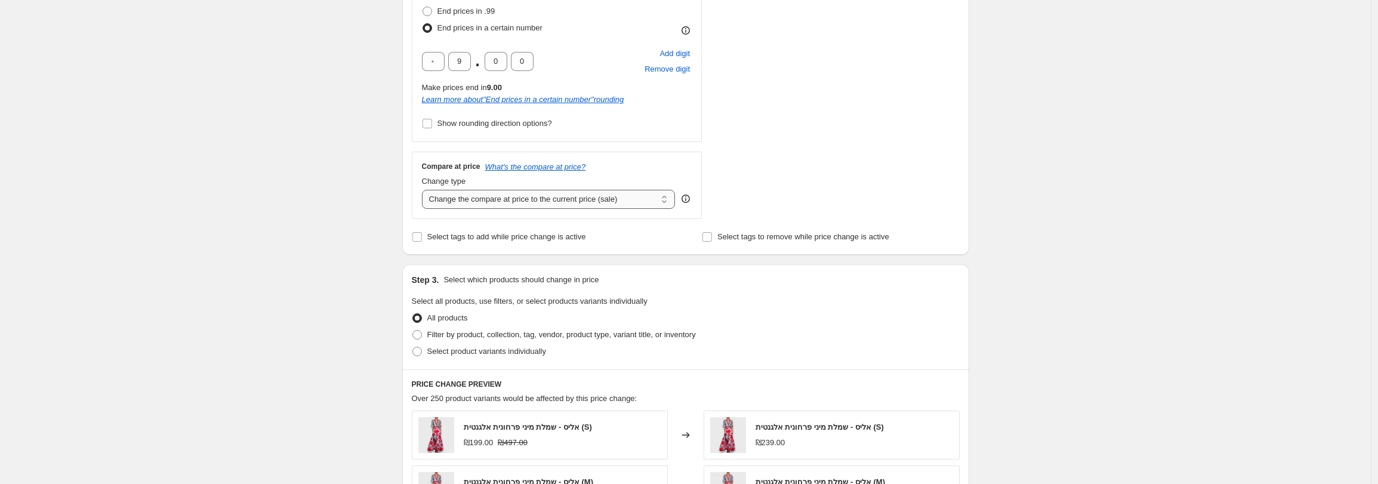
click at [473, 199] on select "Change the compare at price to the current price (sale) Change the compare at p…" at bounding box center [549, 199] width 254 height 19
select select "by"
click at [425, 190] on select "Change the compare at price to the current price (sale) Change the compare at p…" at bounding box center [549, 199] width 254 height 19
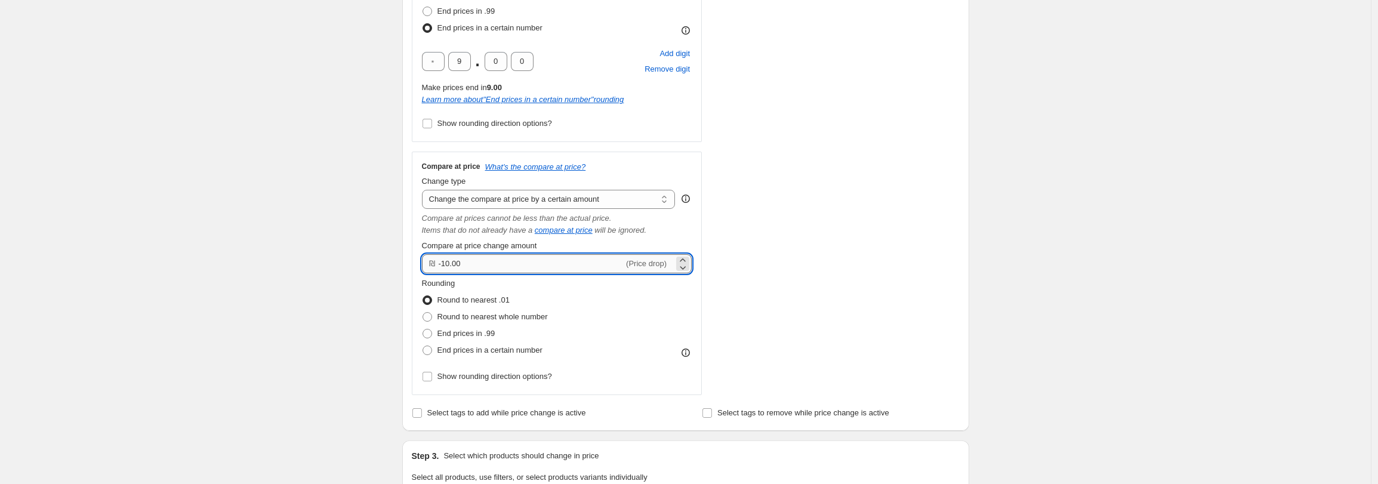
click at [487, 260] on input "-10.00" at bounding box center [532, 263] width 186 height 19
type input "60"
click at [459, 263] on input "60" at bounding box center [525, 263] width 172 height 19
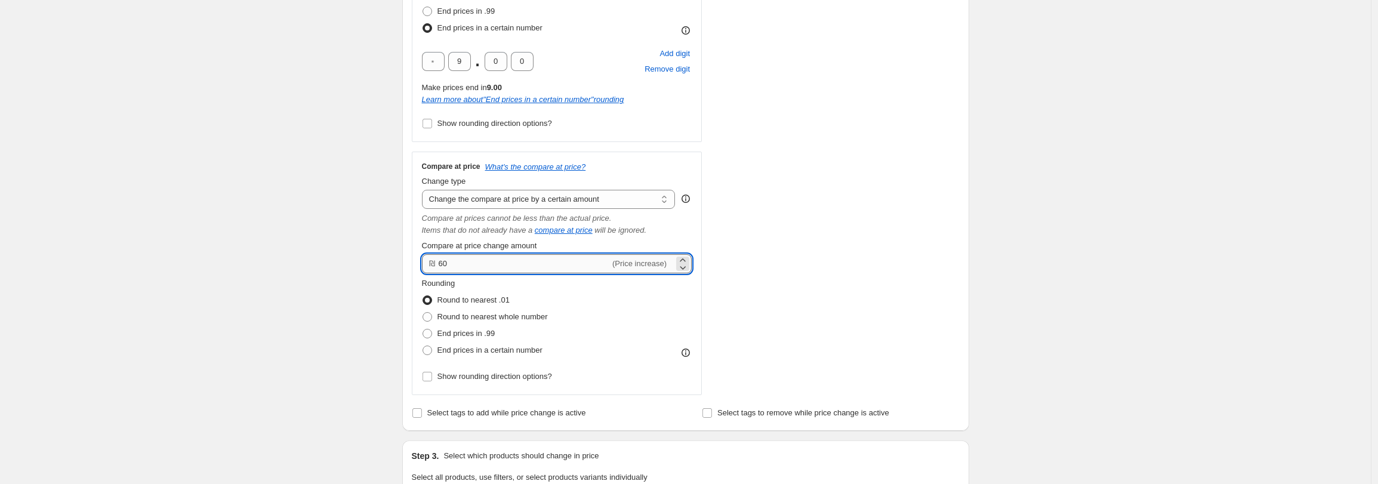
click at [459, 263] on input "60" at bounding box center [525, 263] width 172 height 19
type input "80.00"
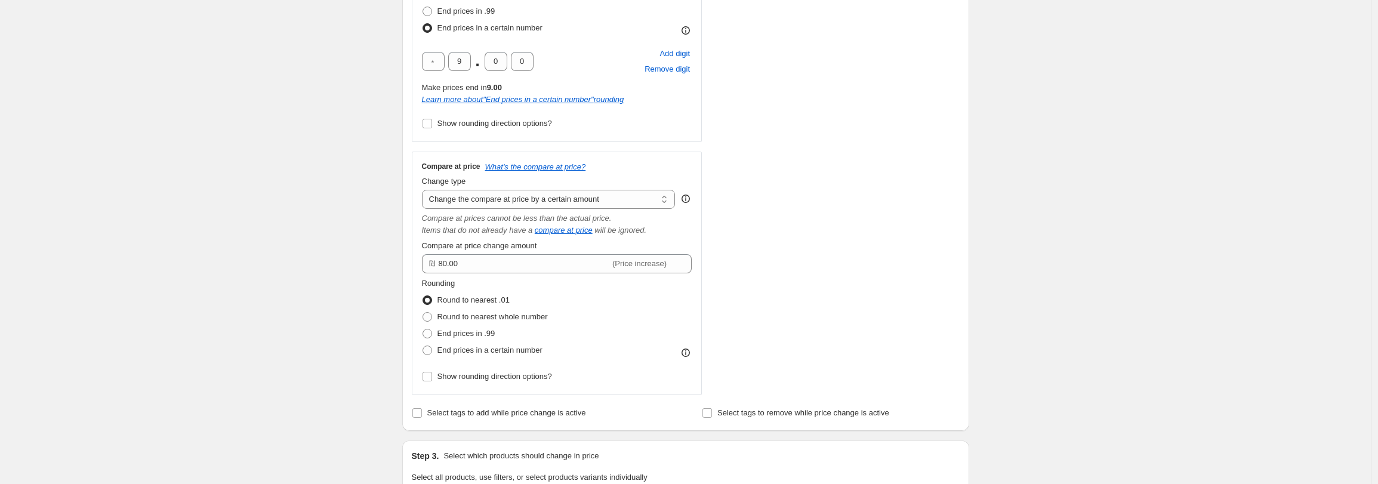
click at [332, 221] on div "Create new price change job. This page is ready Create new price change job Dra…" at bounding box center [685, 357] width 1371 height 1439
click at [430, 321] on span at bounding box center [428, 317] width 10 height 10
click at [423, 313] on input "Round to nearest whole number" at bounding box center [423, 312] width 1 height 1
radio input "true"
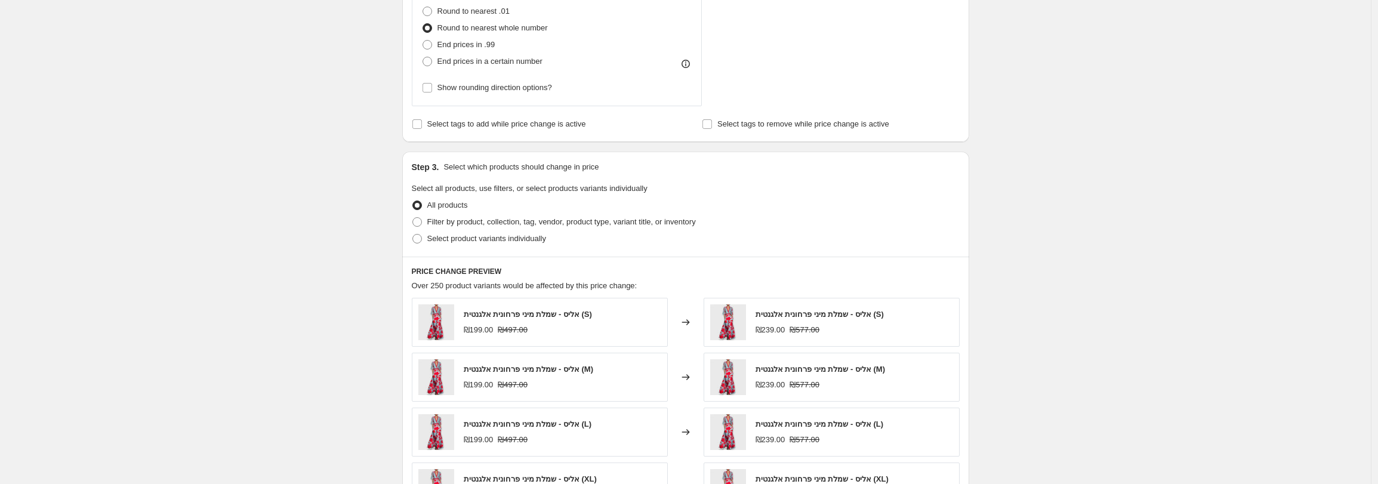
scroll to position [702, 0]
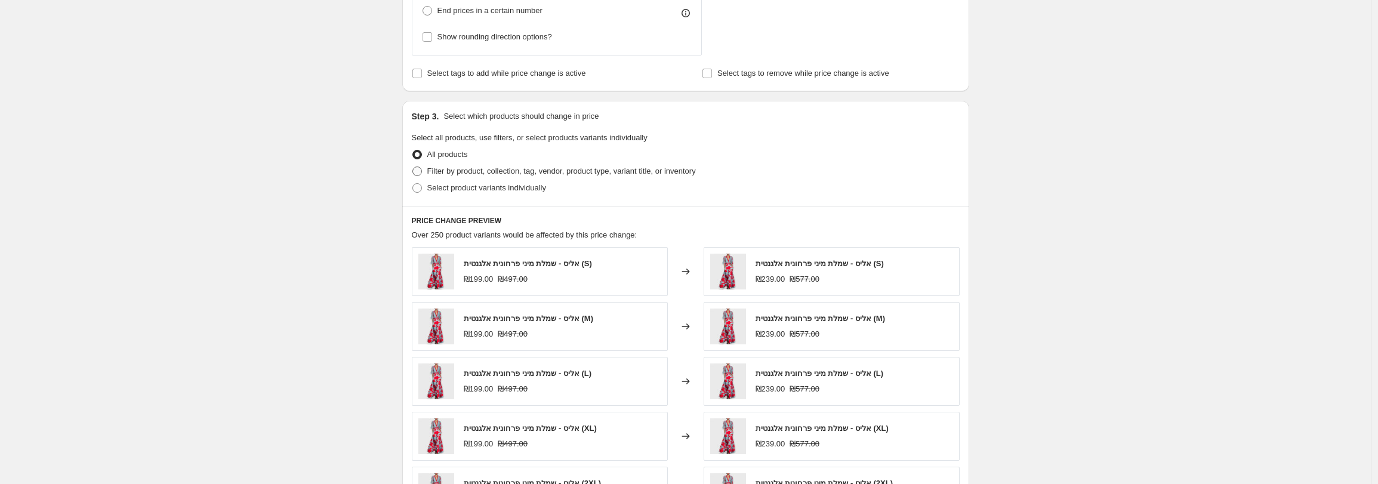
click at [466, 174] on span "Filter by product, collection, tag, vendor, product type, variant title, or inv…" at bounding box center [561, 171] width 269 height 9
click at [413, 167] on input "Filter by product, collection, tag, vendor, product type, variant title, or inv…" at bounding box center [413, 167] width 1 height 1
radio input "true"
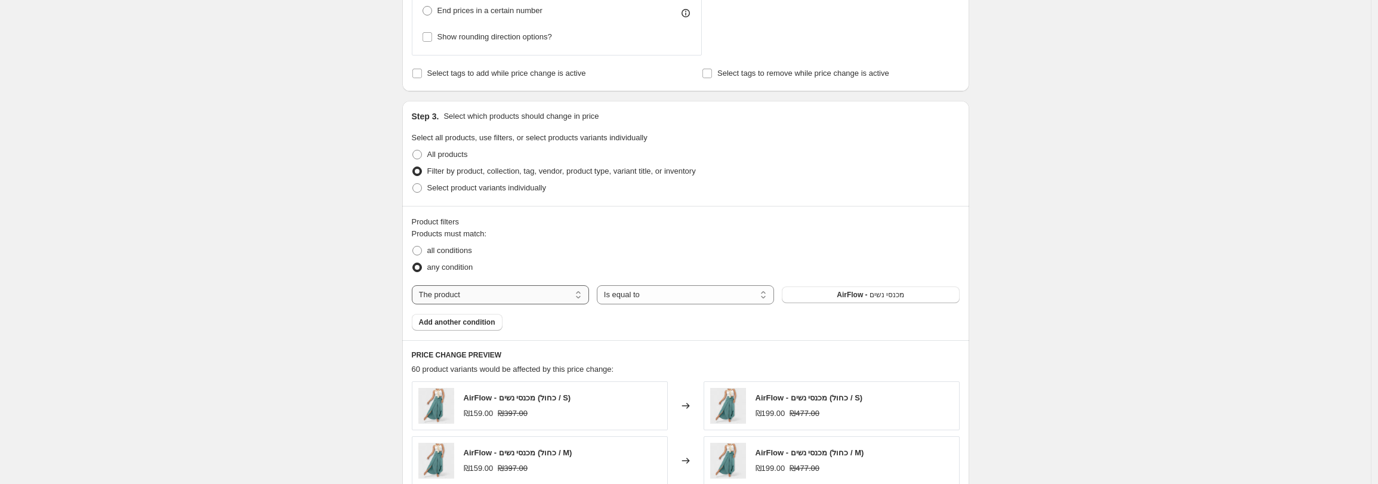
click at [486, 296] on select "The product The product's collection The product's tag The product's vendor The…" at bounding box center [500, 294] width 177 height 19
select select "collection"
click at [861, 294] on span "2 Piece Sets" at bounding box center [871, 295] width 42 height 10
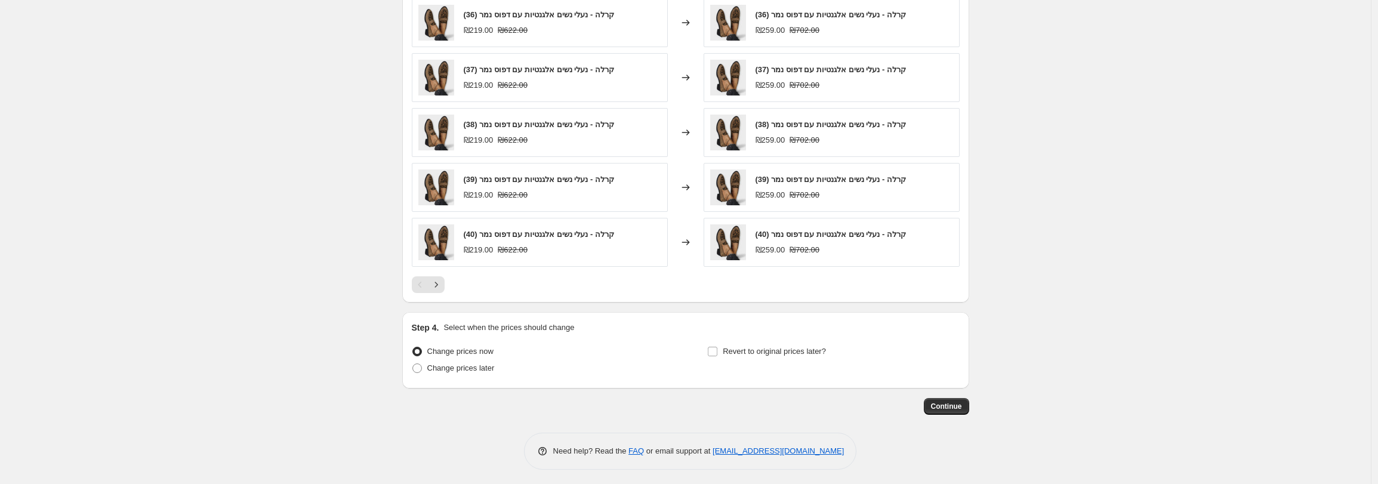
scroll to position [1089, 0]
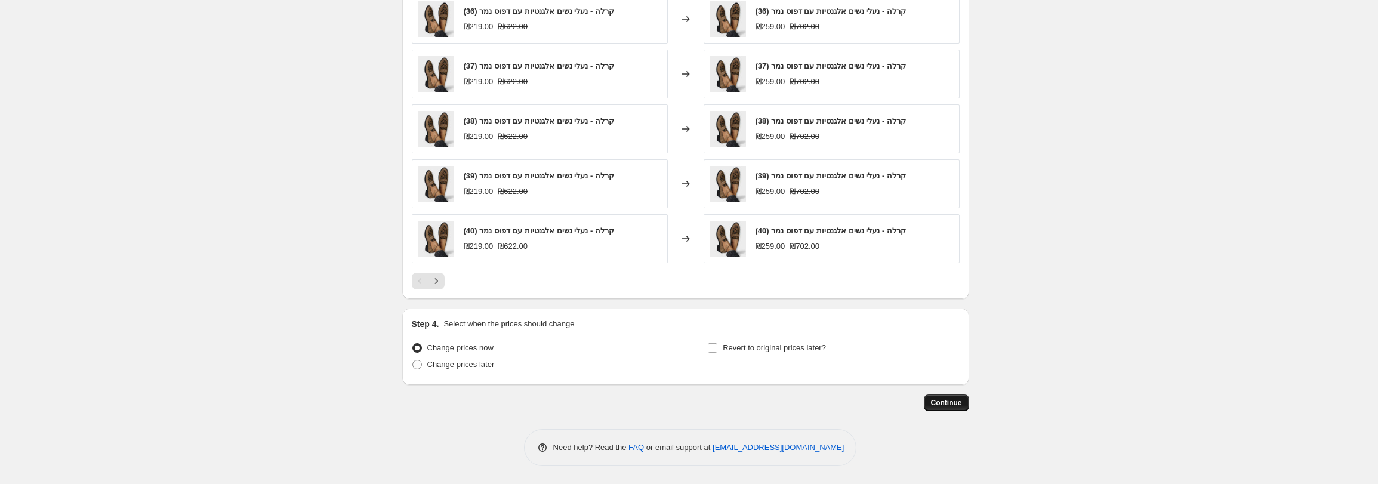
click at [952, 395] on button "Continue" at bounding box center [946, 403] width 45 height 17
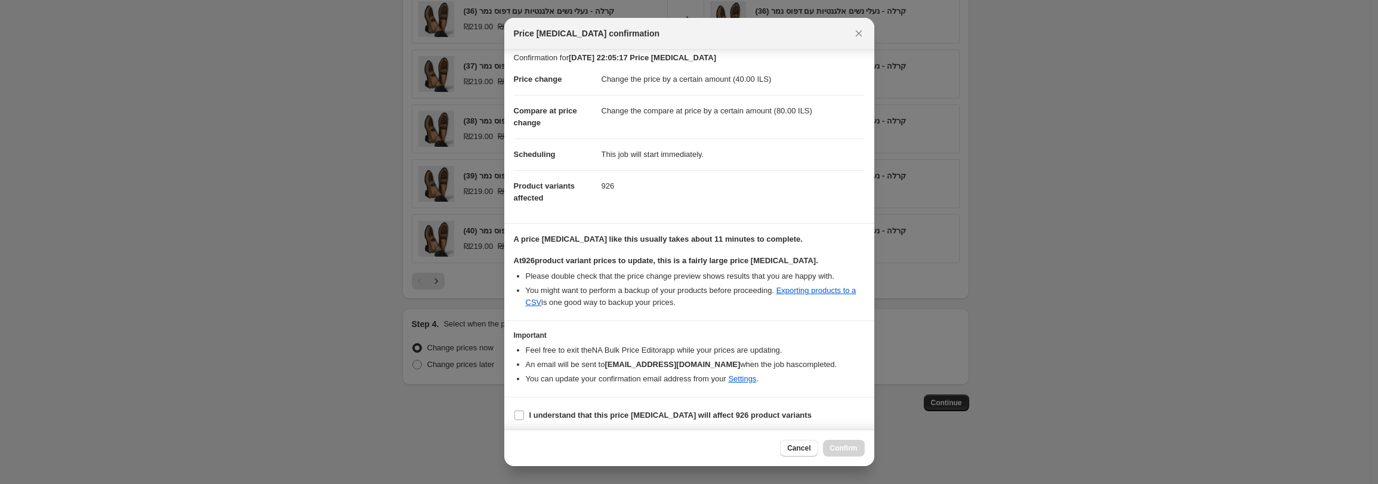
scroll to position [11, 0]
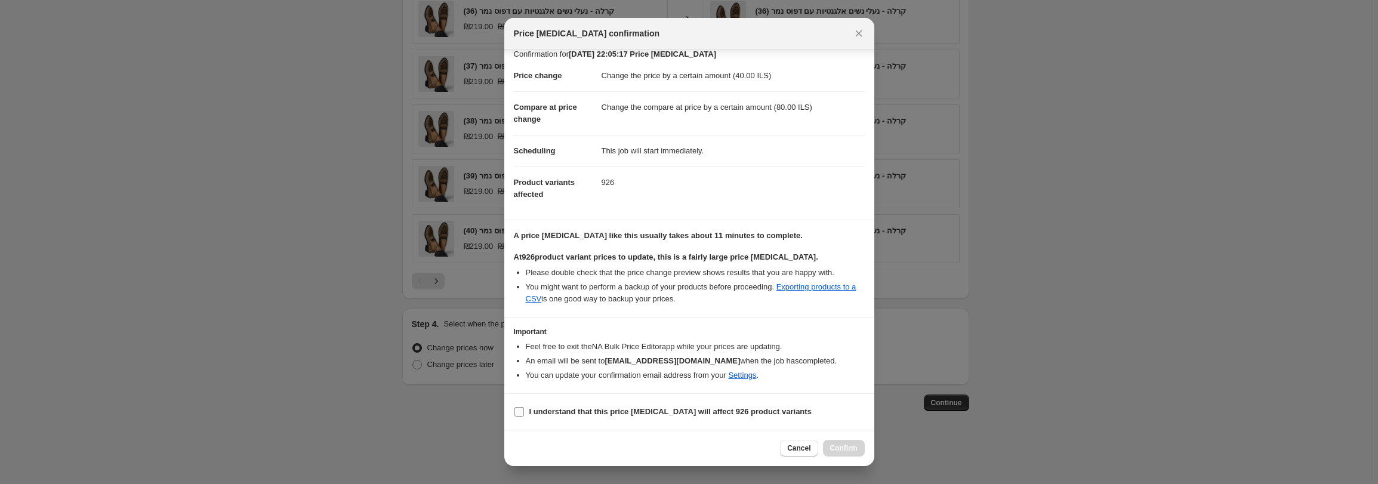
click at [518, 414] on input "I understand that this price change job will affect 926 product variants" at bounding box center [520, 412] width 10 height 10
checkbox input "true"
click at [839, 453] on button "Confirm" at bounding box center [844, 448] width 42 height 17
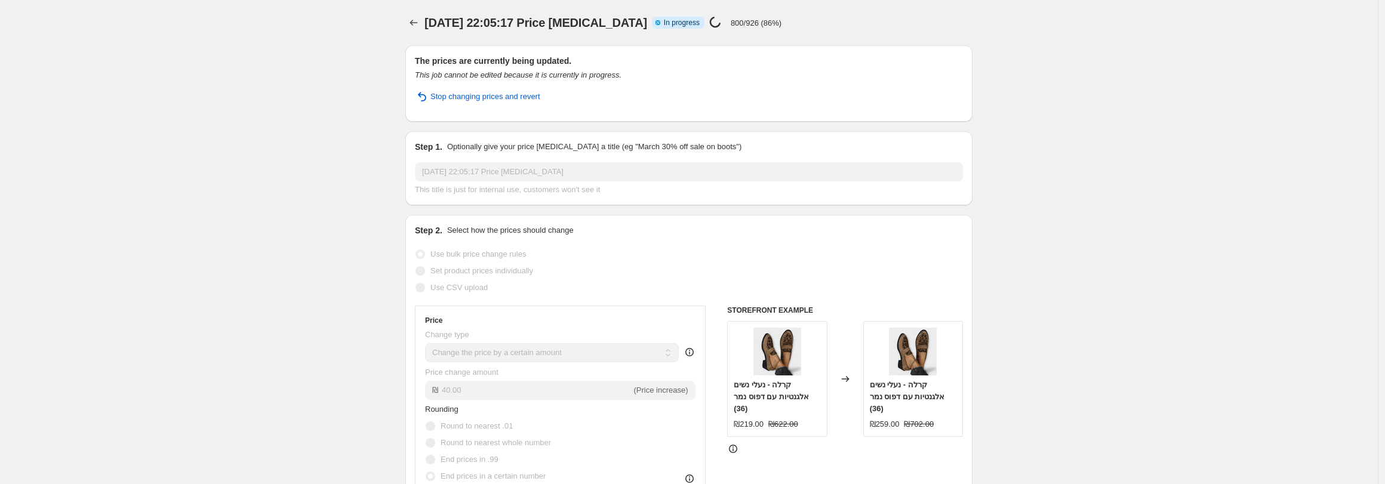
select select "by"
select select "collection"
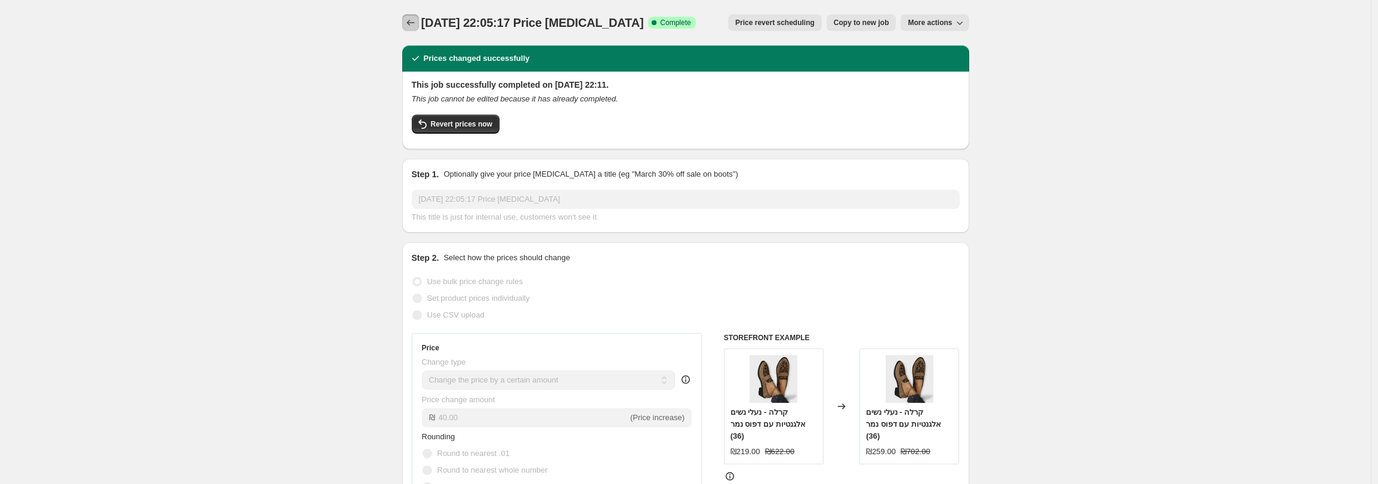
click at [413, 26] on icon "Price change jobs" at bounding box center [411, 23] width 12 height 12
